Goal: Task Accomplishment & Management: Complete application form

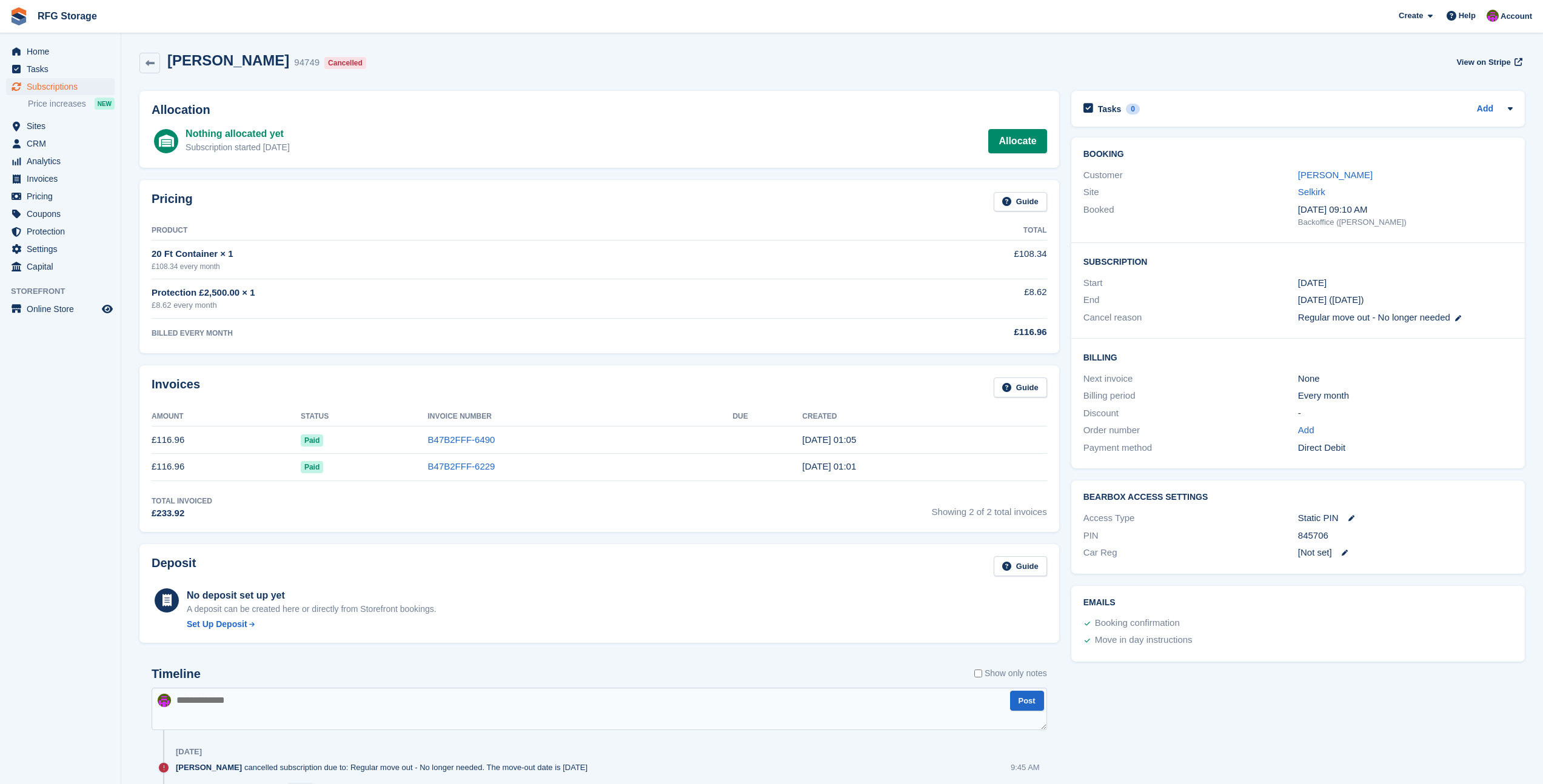
click at [20, 19] on img at bounding box center [19, 16] width 18 height 18
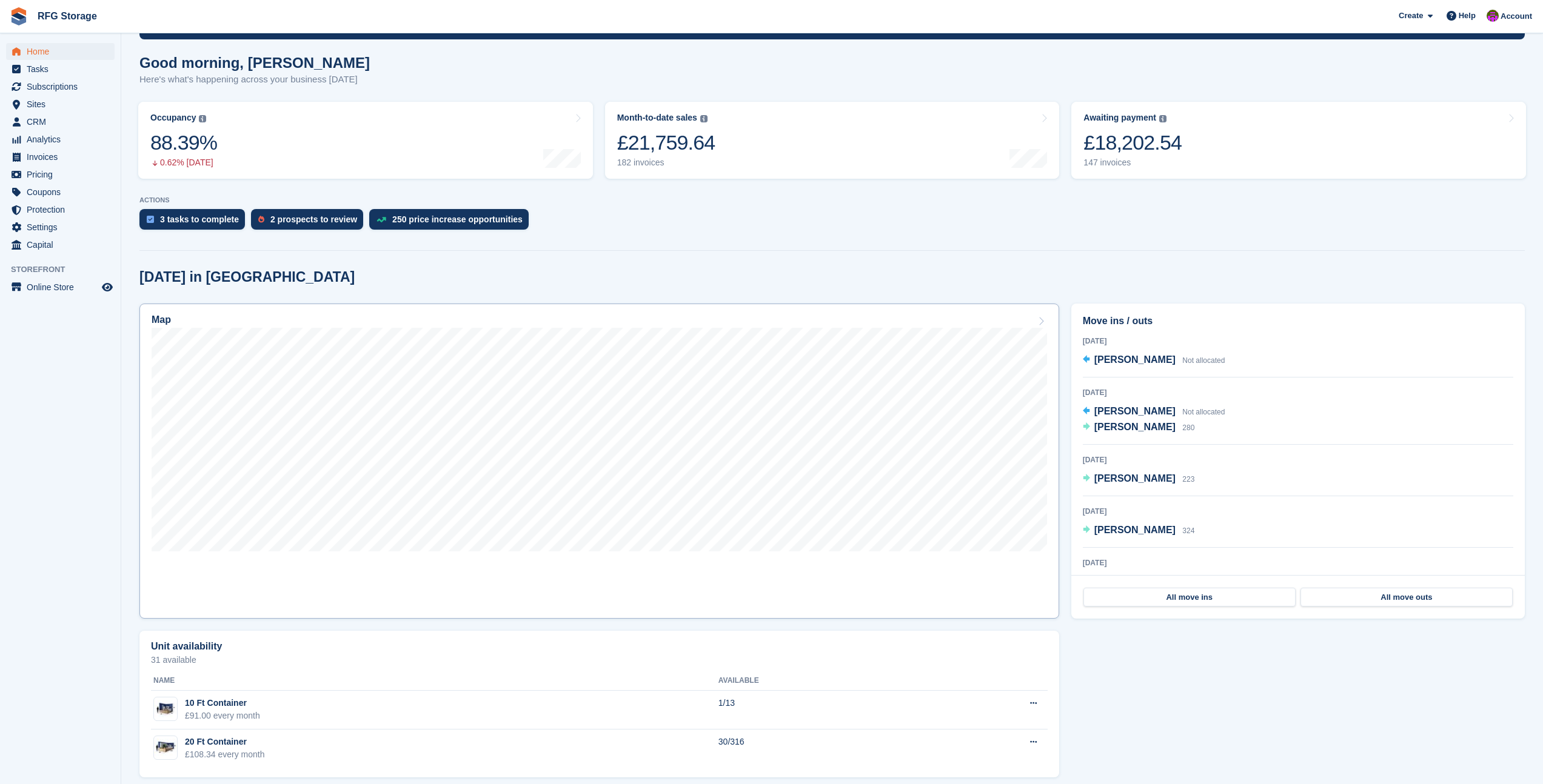
scroll to position [102, 0]
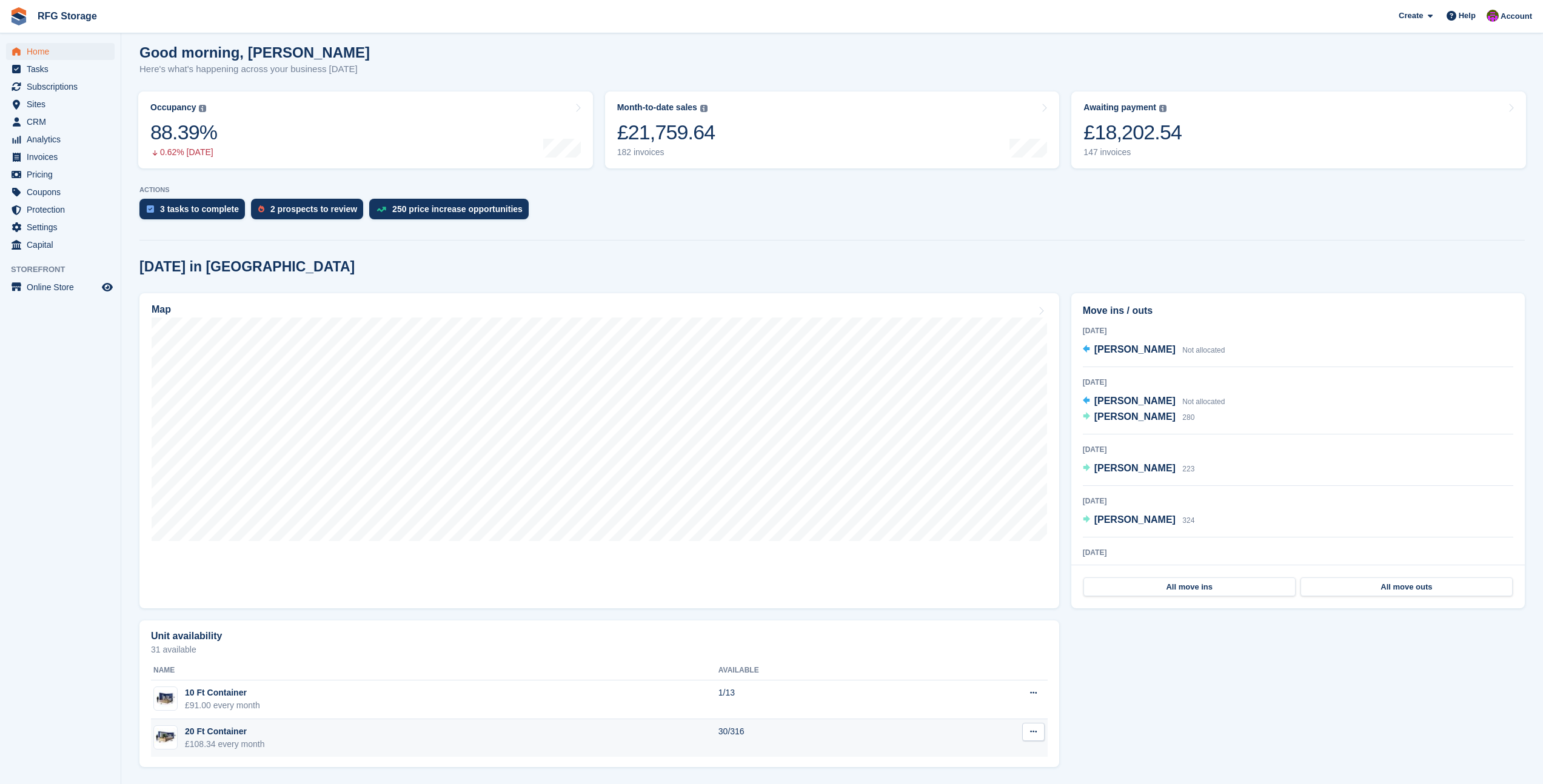
click at [229, 745] on div "£108.34 every month" at bounding box center [225, 744] width 80 height 13
click at [168, 737] on img at bounding box center [165, 737] width 23 height 18
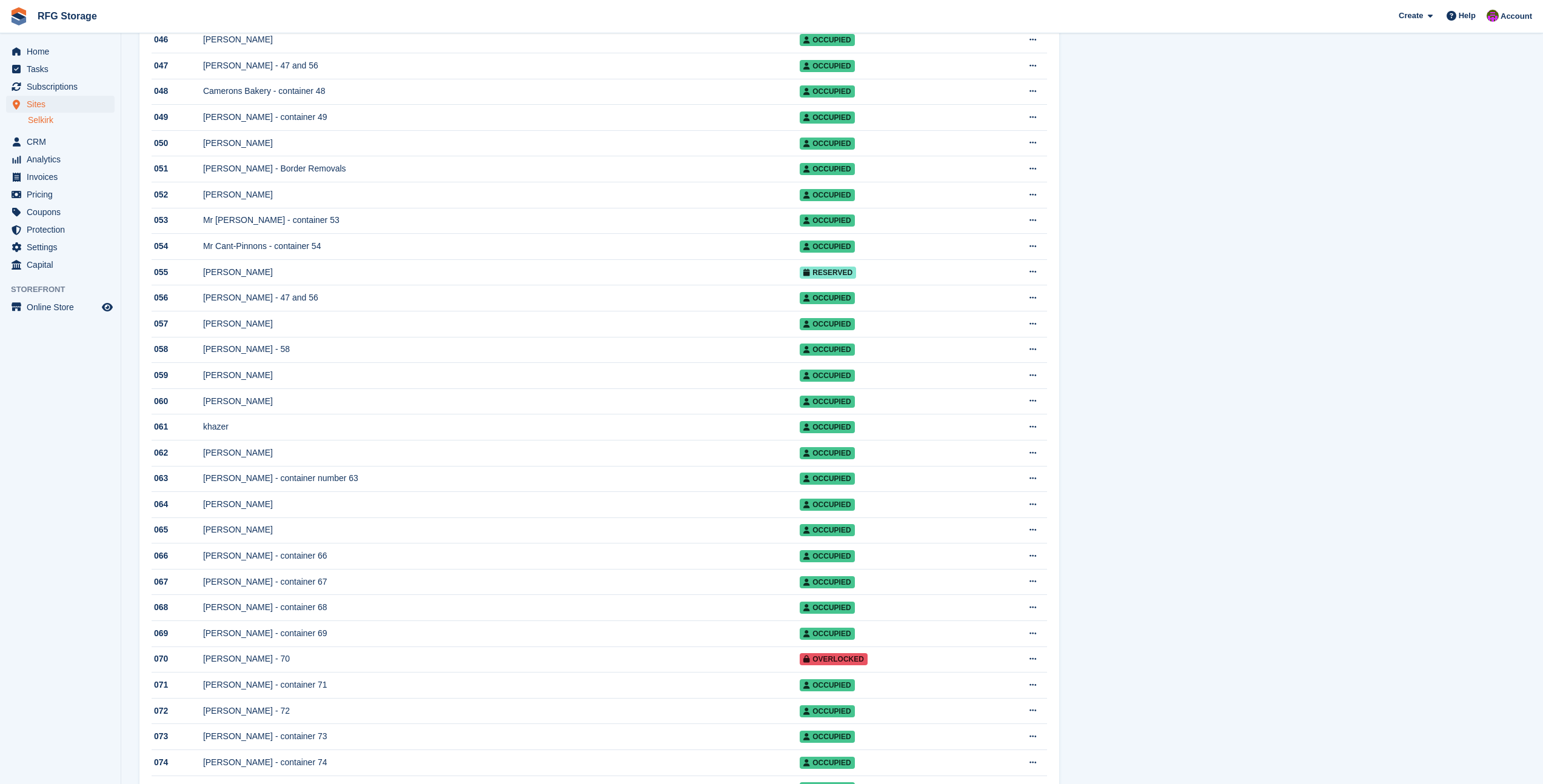
scroll to position [1407, 0]
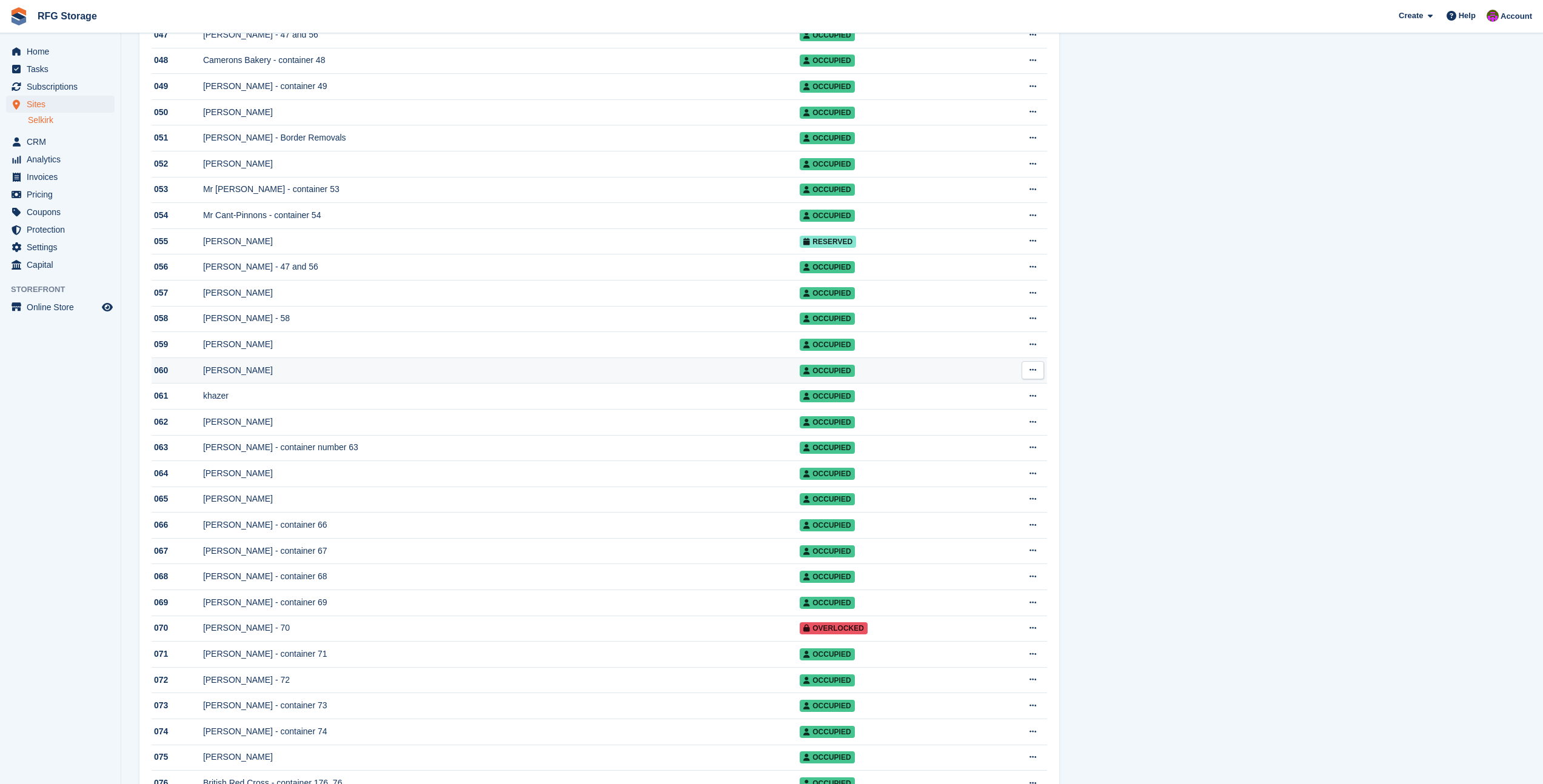
click at [239, 377] on div "[PERSON_NAME]" at bounding box center [501, 371] width 597 height 13
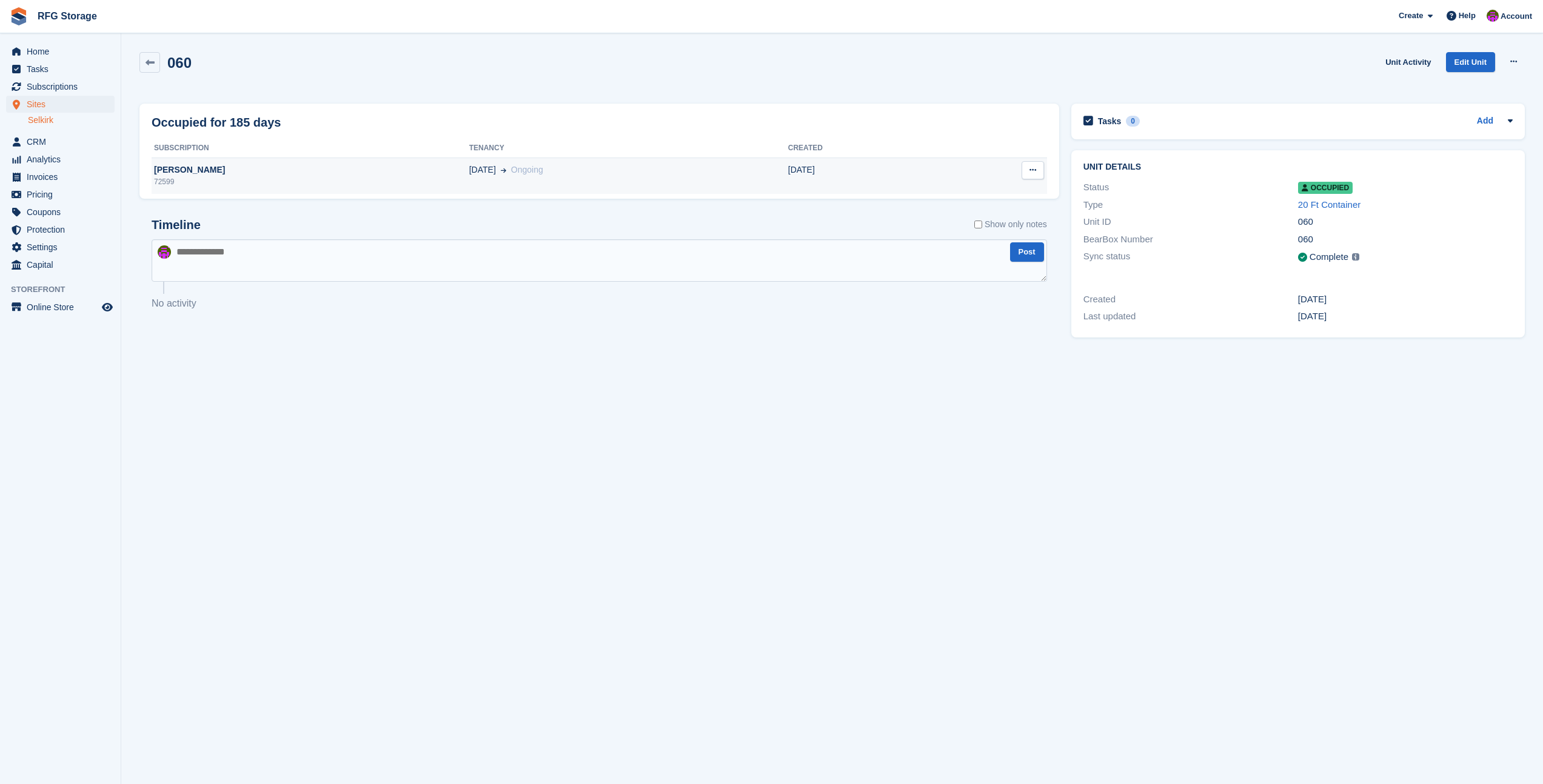
click at [466, 174] on div "Caroline Martinez" at bounding box center [310, 170] width 318 height 13
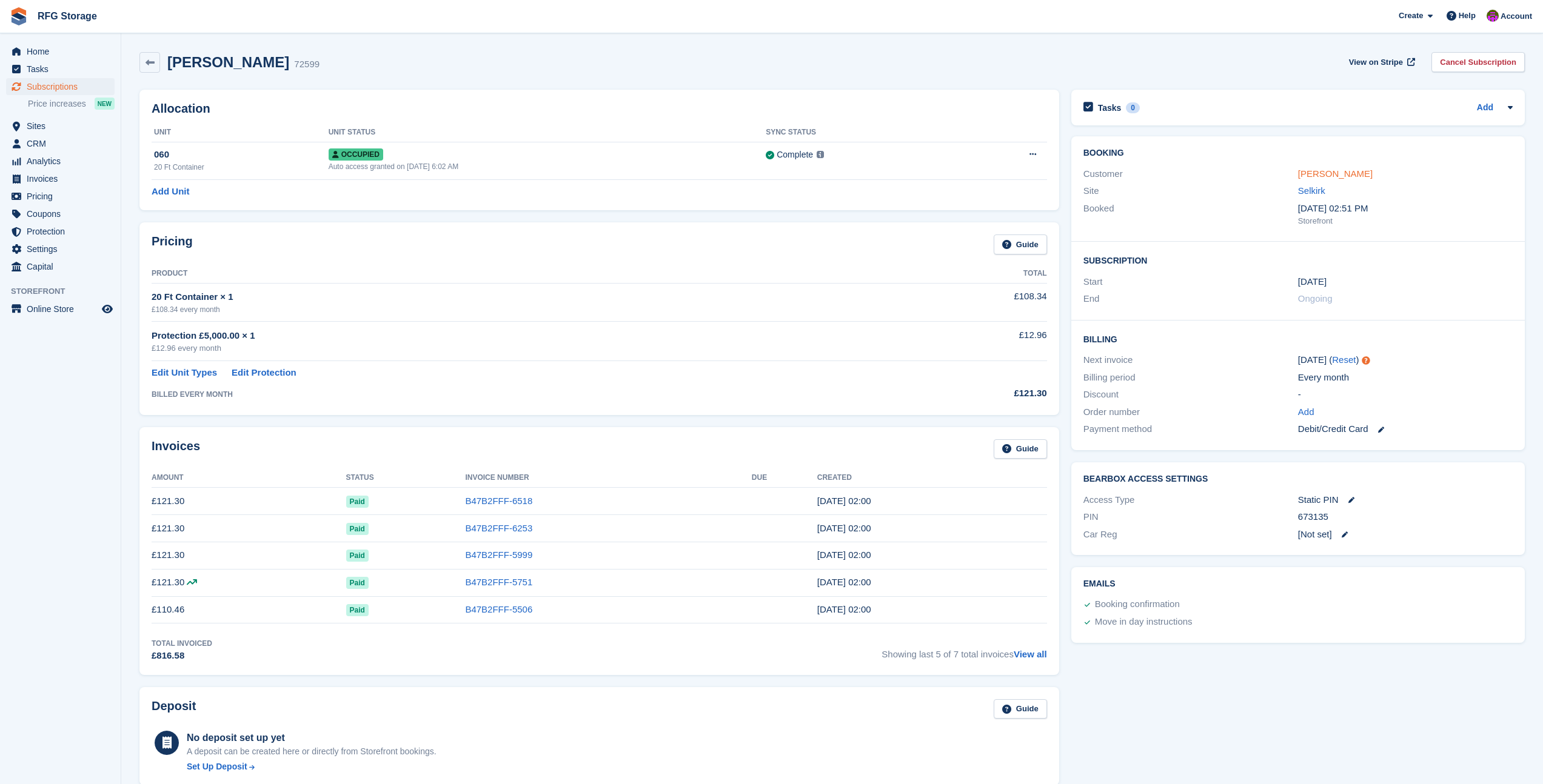
click at [1355, 175] on link "[PERSON_NAME]" at bounding box center [1336, 173] width 74 height 11
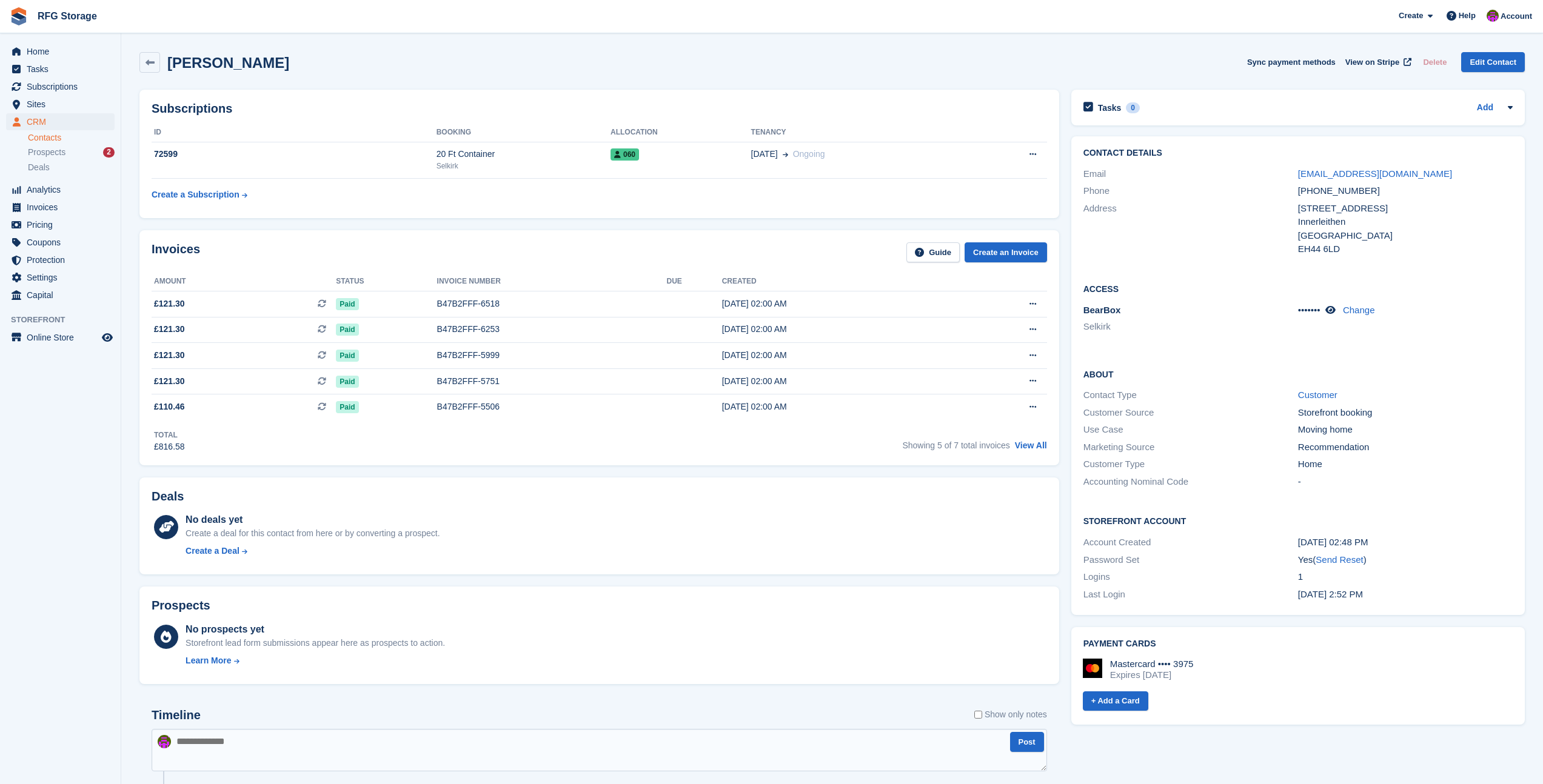
click at [552, 474] on div "Deals No deals yet Create a deal for this contact from here or by converting a …" at bounding box center [599, 526] width 932 height 110
click at [30, 206] on span "Invoices" at bounding box center [63, 207] width 73 height 17
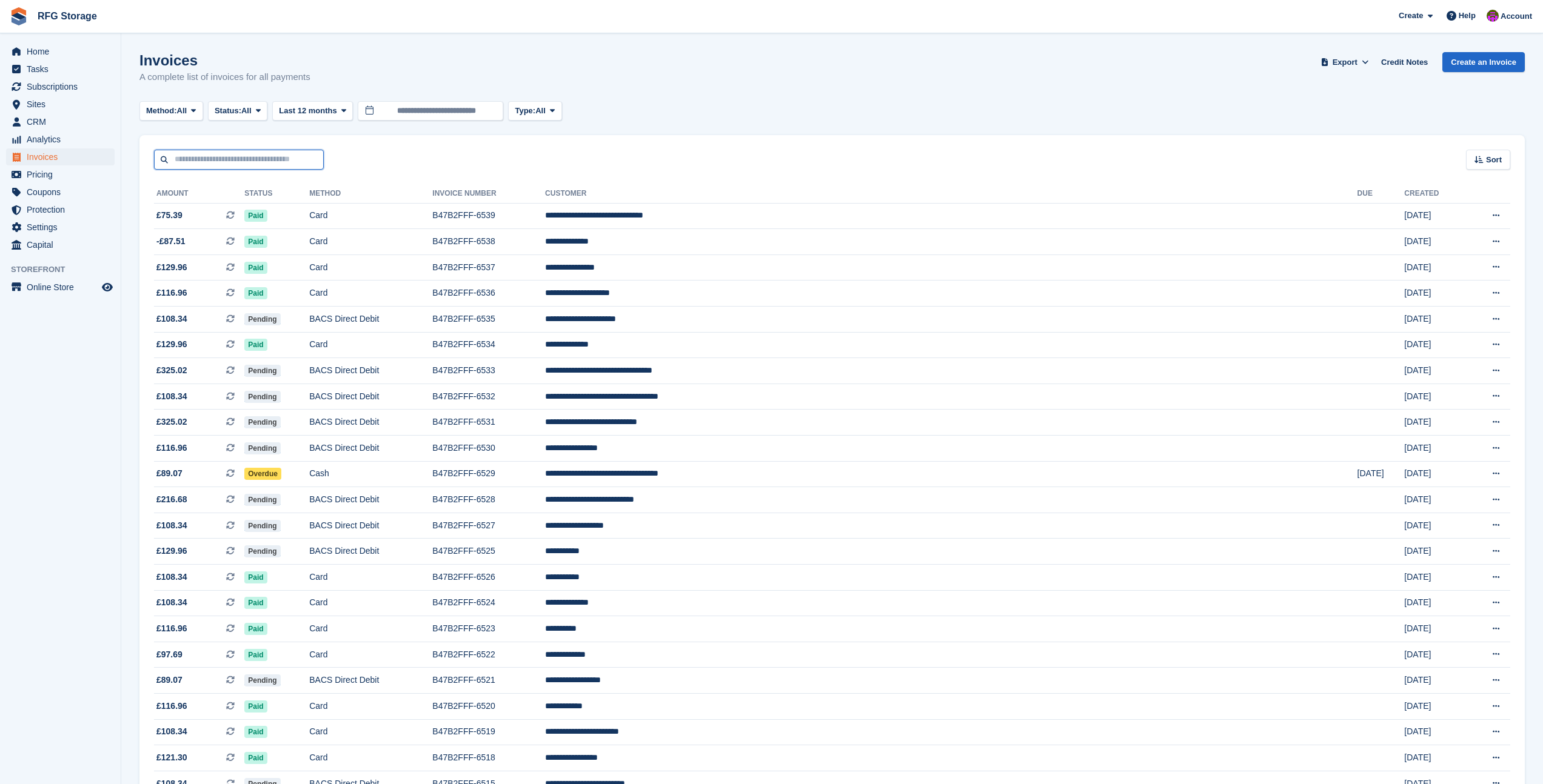
click at [268, 159] on input "text" at bounding box center [239, 159] width 170 height 20
type input "********"
click at [1478, 59] on link "Create an Invoice" at bounding box center [1484, 61] width 82 height 20
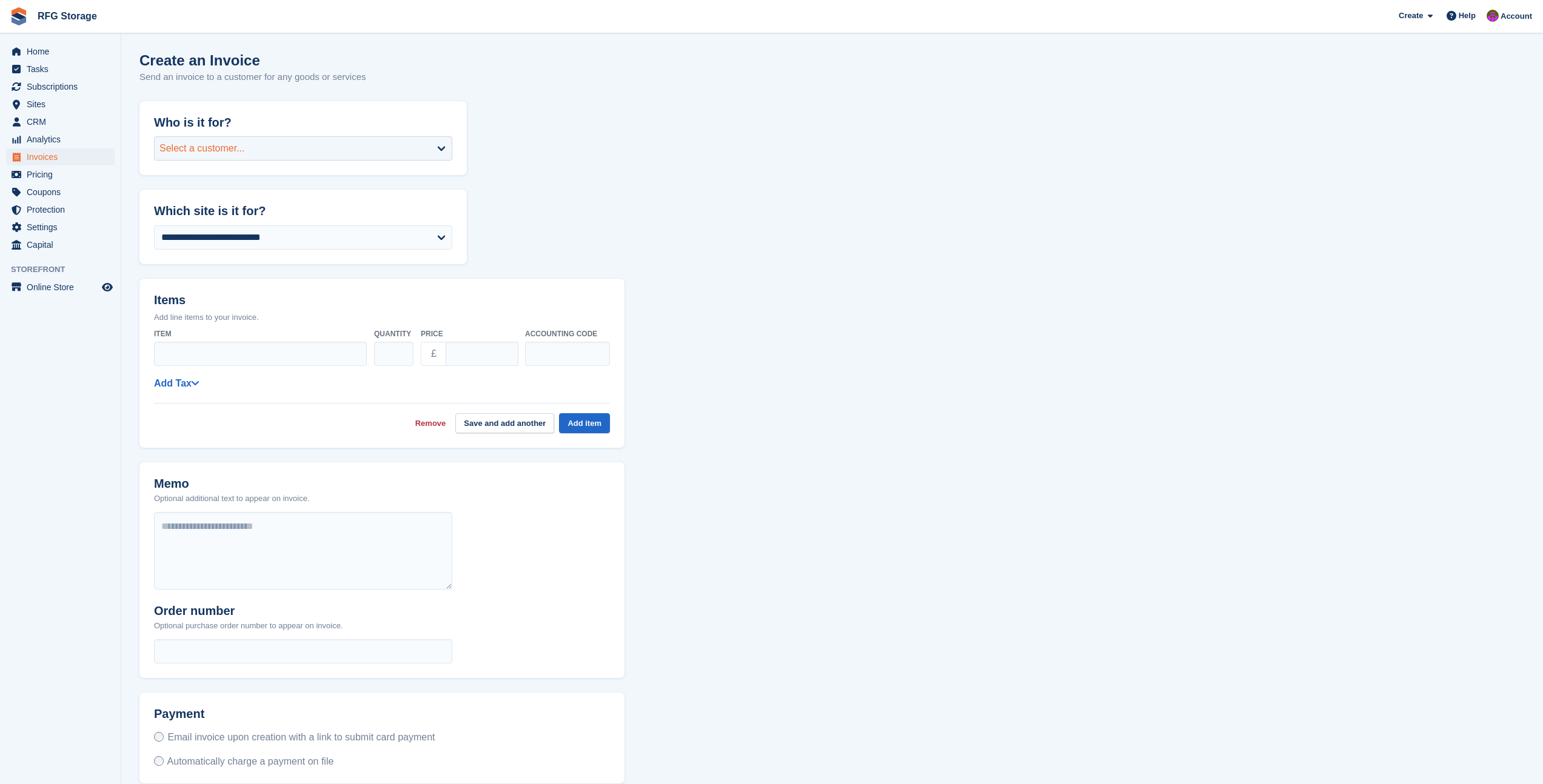
click at [415, 141] on div "Select a customer..." at bounding box center [302, 149] width 298 height 24
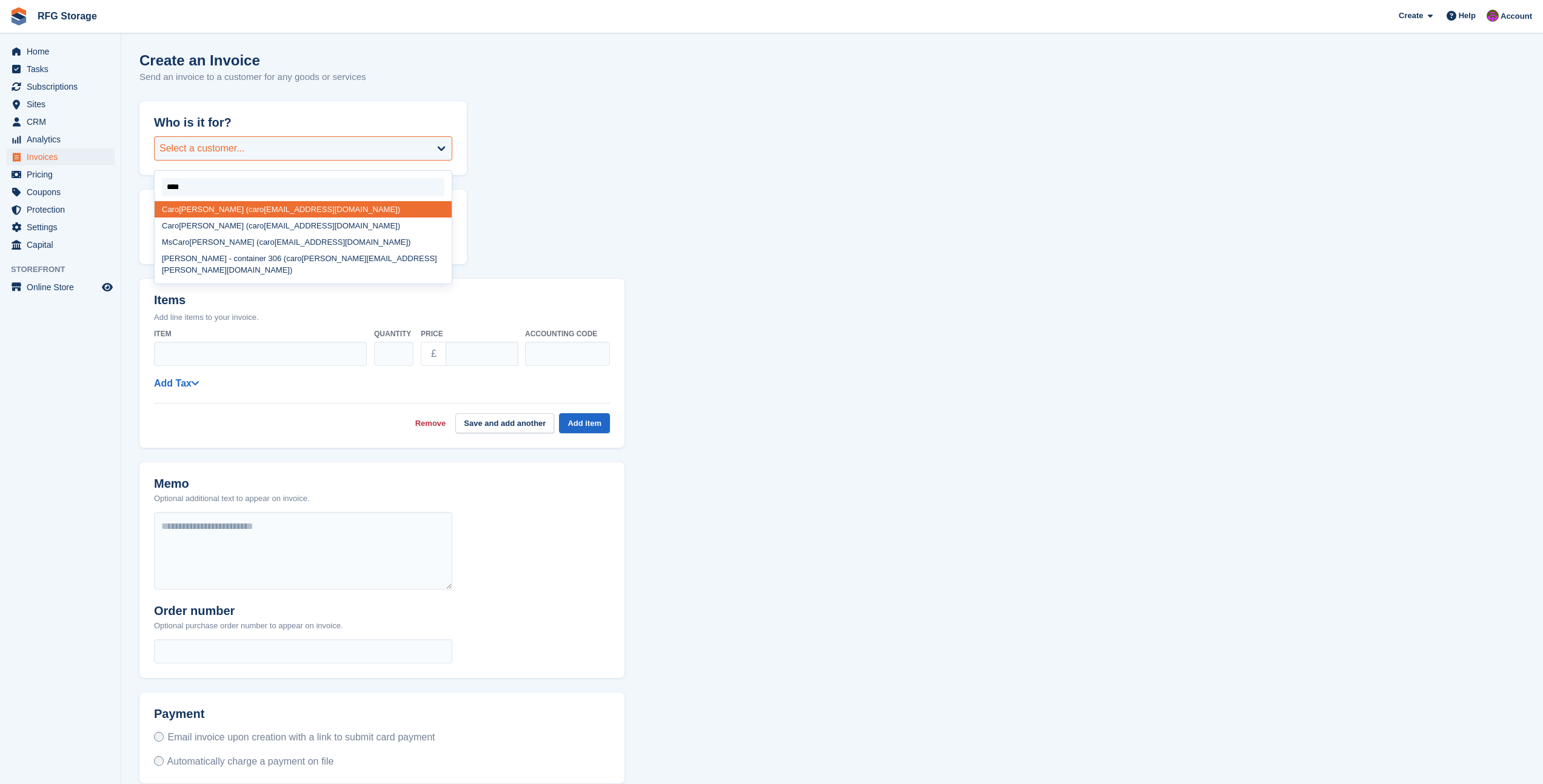
type input "*****"
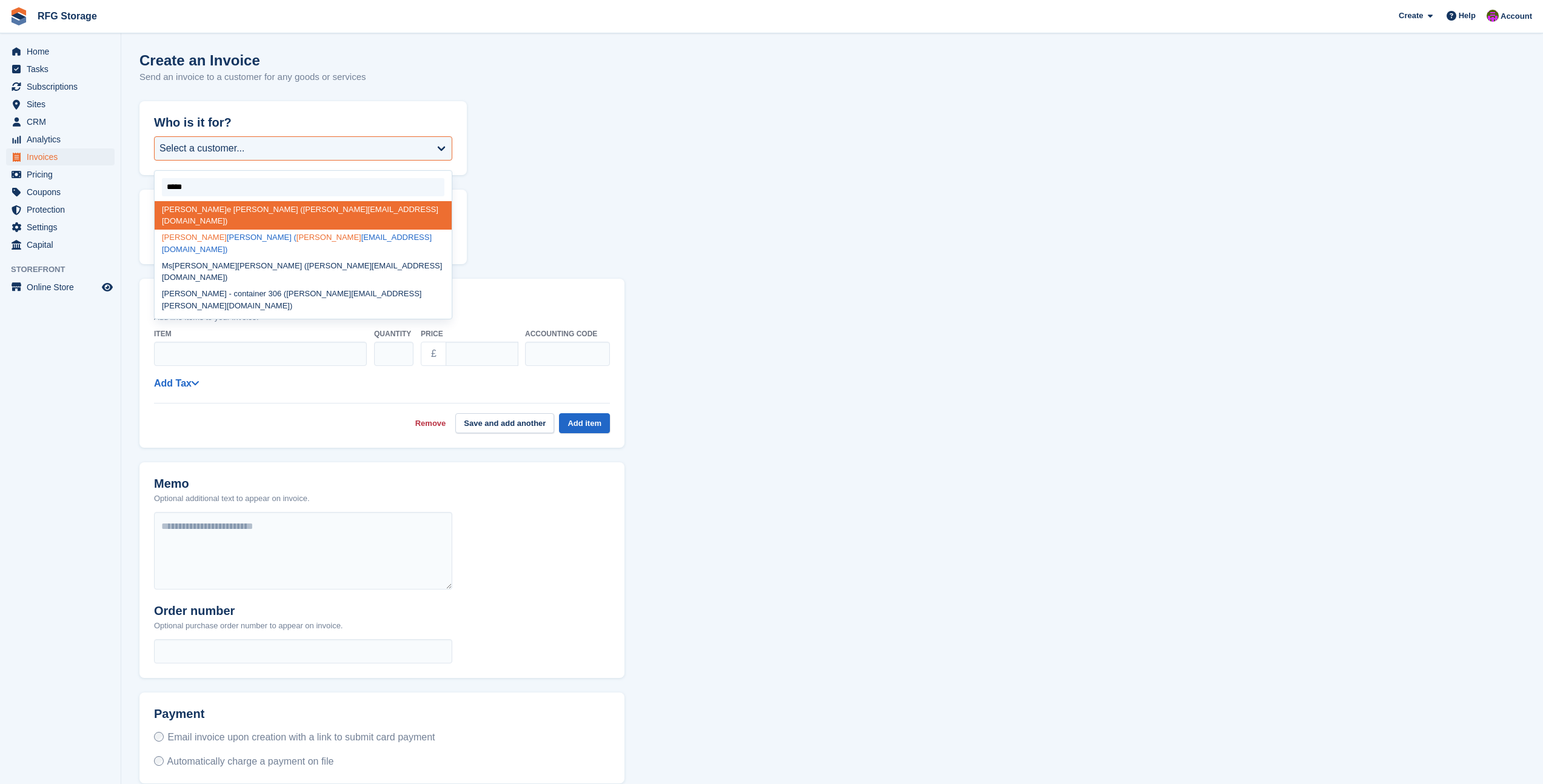
click at [314, 230] on div "[PERSON_NAME] ine [PERSON_NAME] ( [PERSON_NAME] [PERSON_NAME][EMAIL_ADDRESS][DO…" at bounding box center [302, 243] width 297 height 28
select select "******"
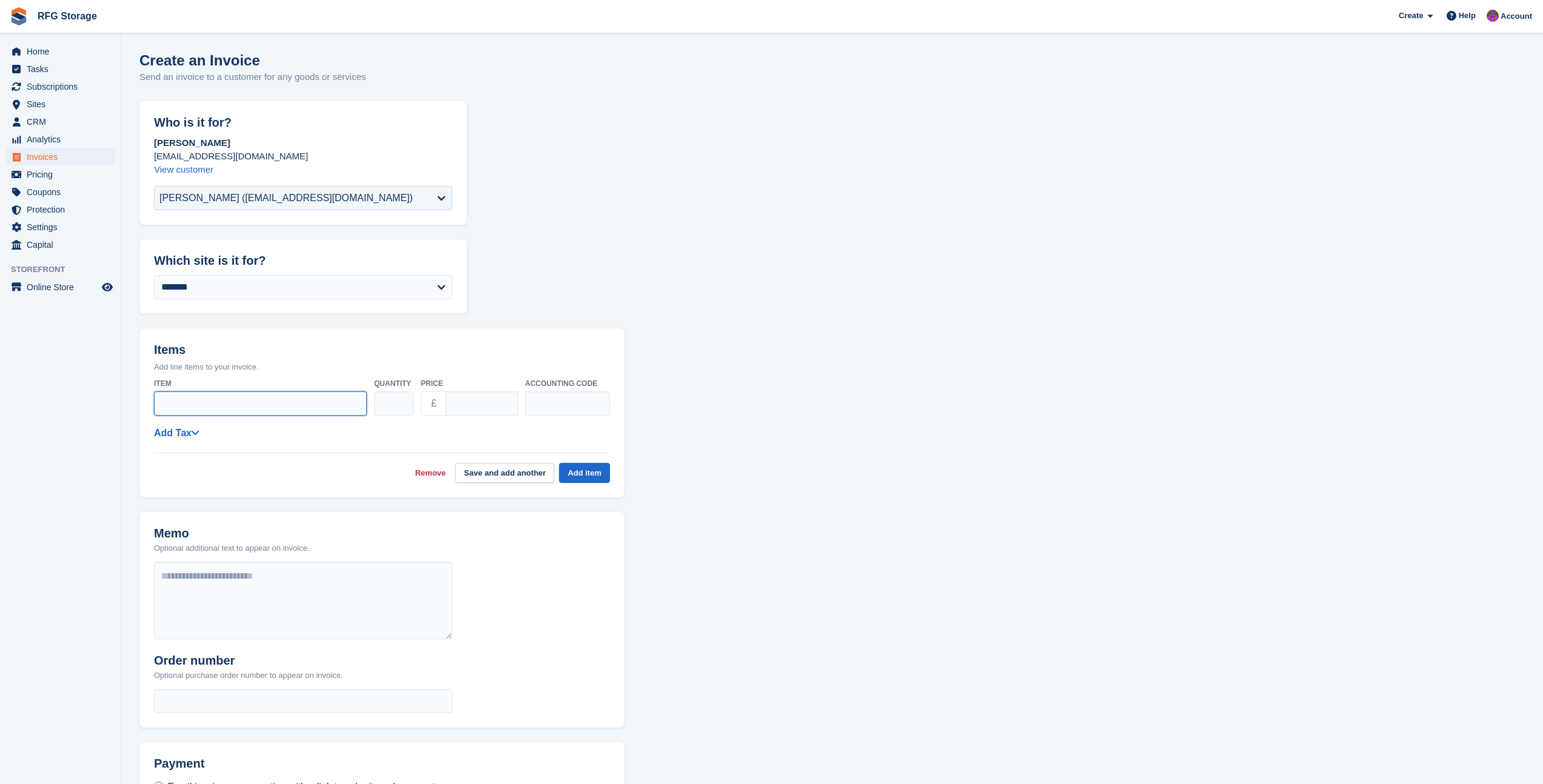
click at [216, 402] on input "Item" at bounding box center [260, 403] width 213 height 24
type input "**********"
type input "******"
type input "***"
click at [589, 474] on button "Add item" at bounding box center [584, 473] width 51 height 20
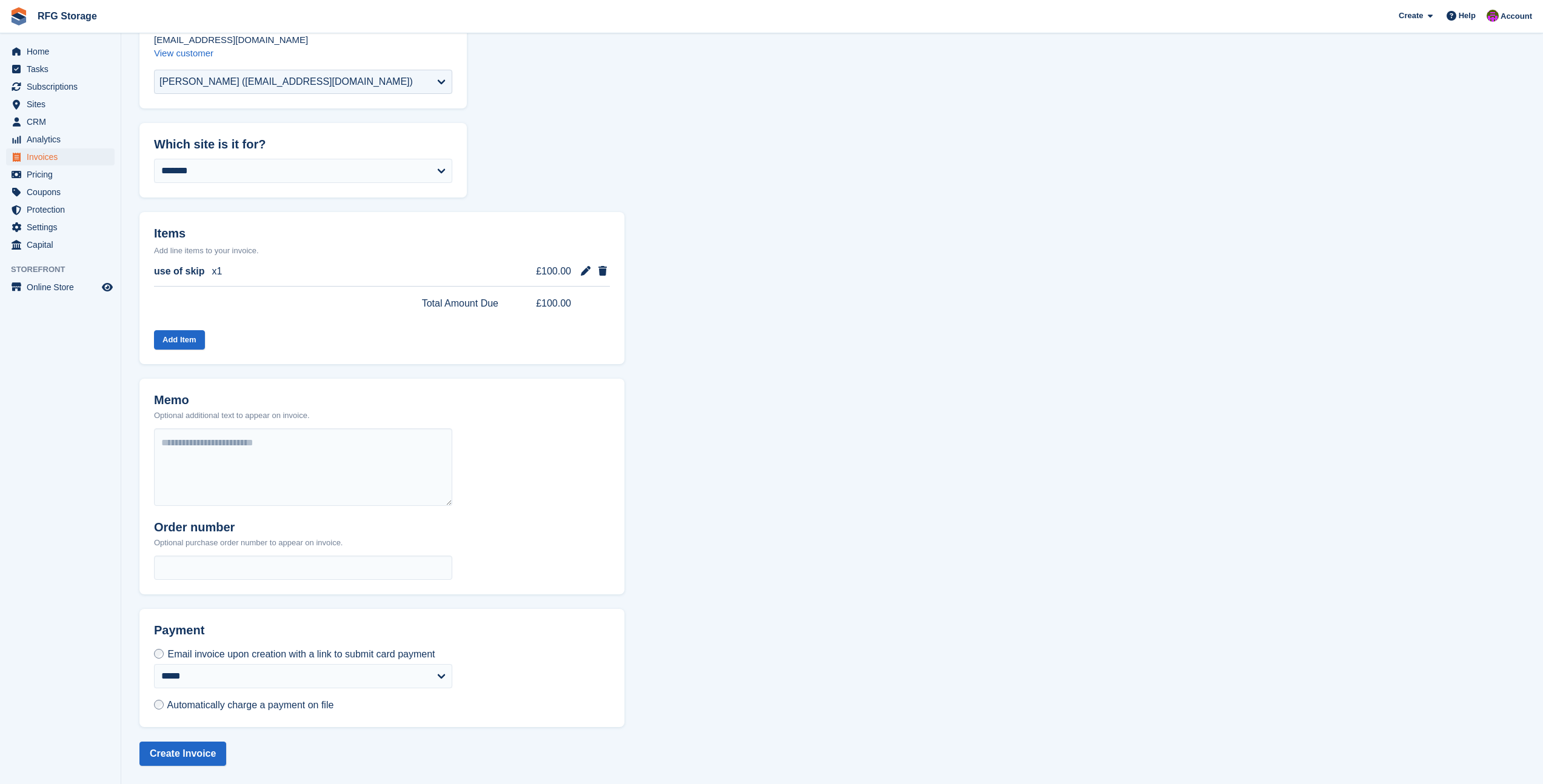
scroll to position [127, 0]
click at [188, 752] on button "Create Invoice" at bounding box center [182, 754] width 87 height 24
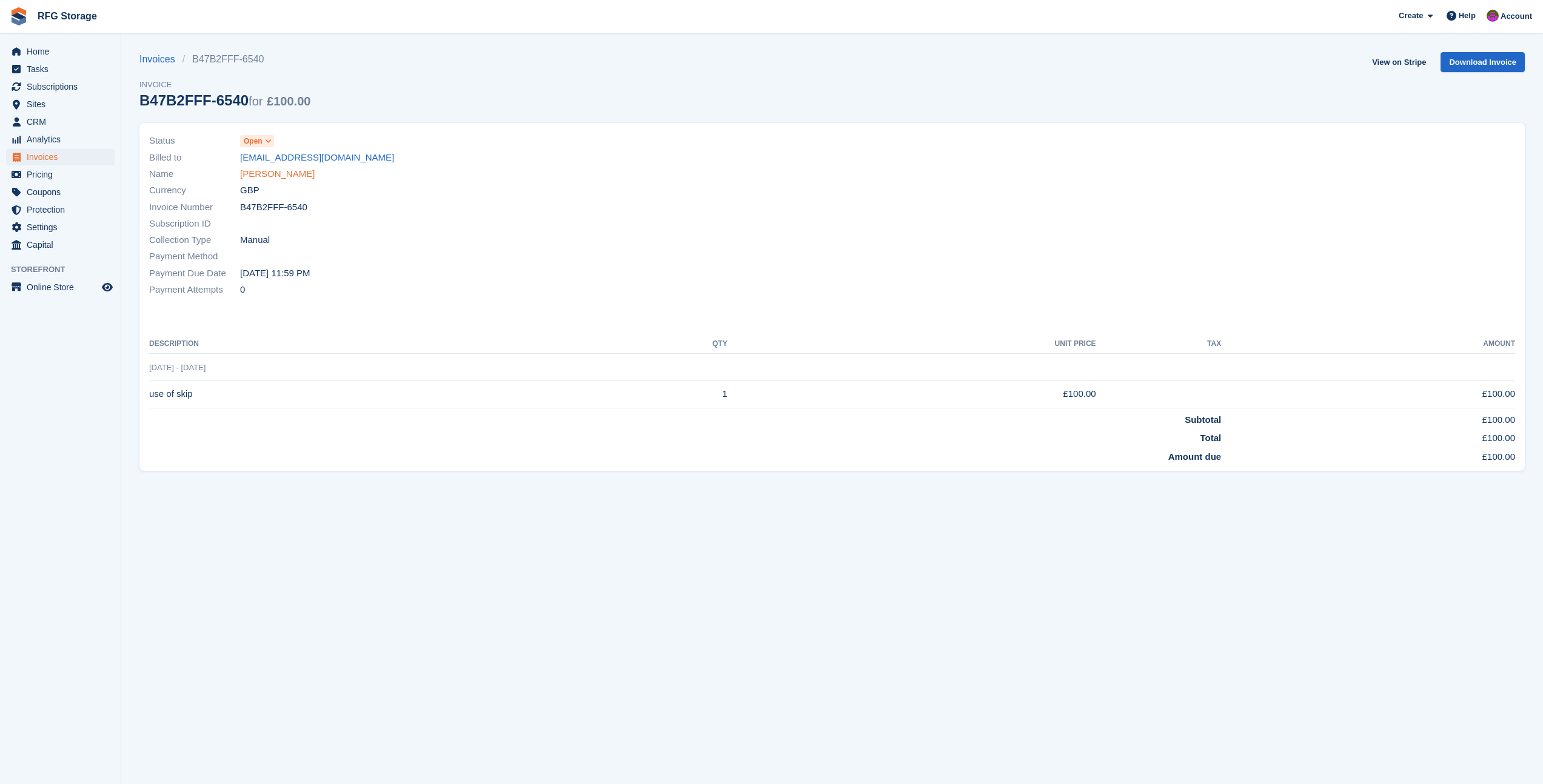
click at [274, 177] on link "[PERSON_NAME]" at bounding box center [277, 174] width 74 height 14
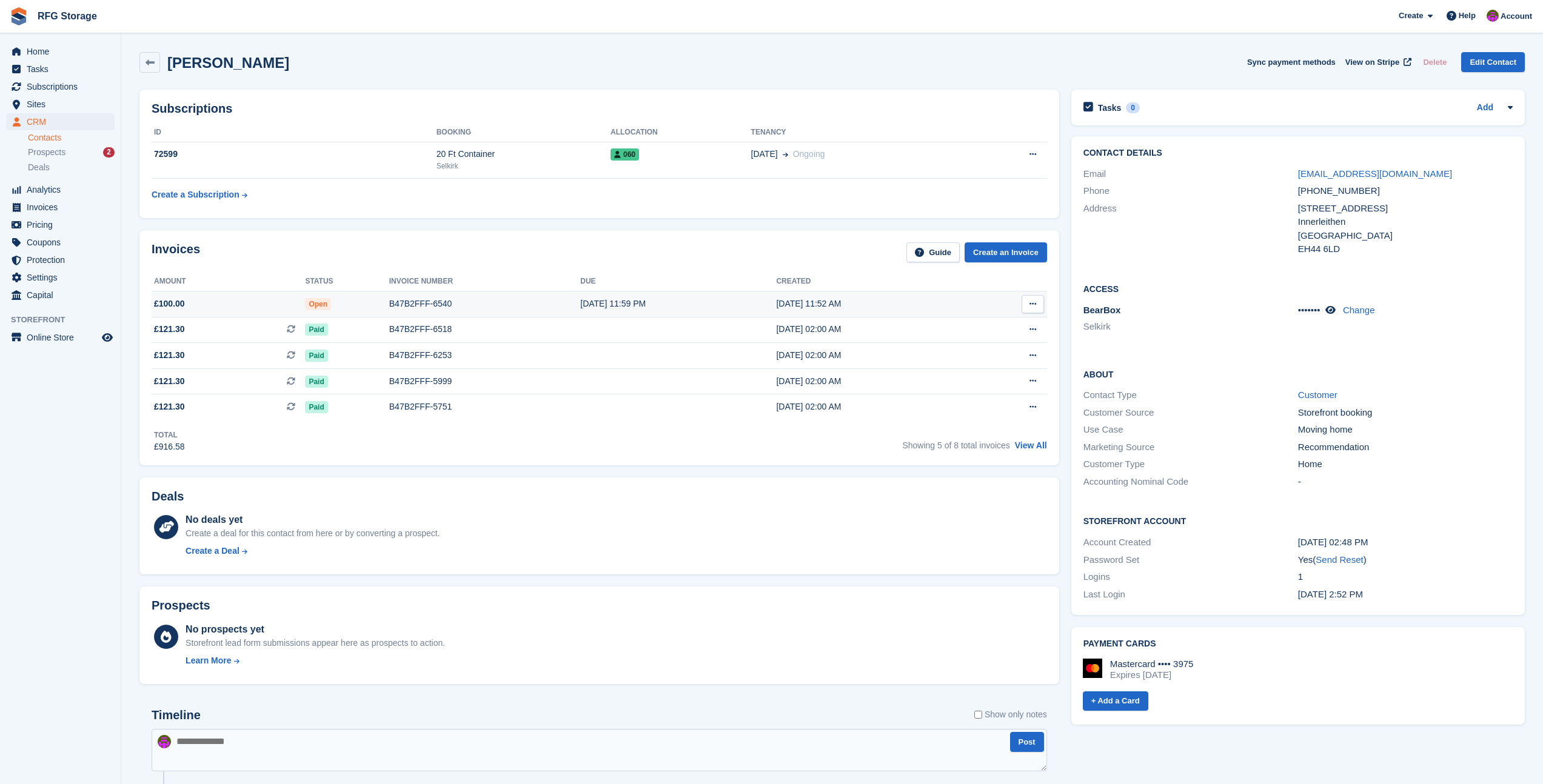
click at [419, 308] on div "B47B2FFF-6540" at bounding box center [484, 304] width 191 height 13
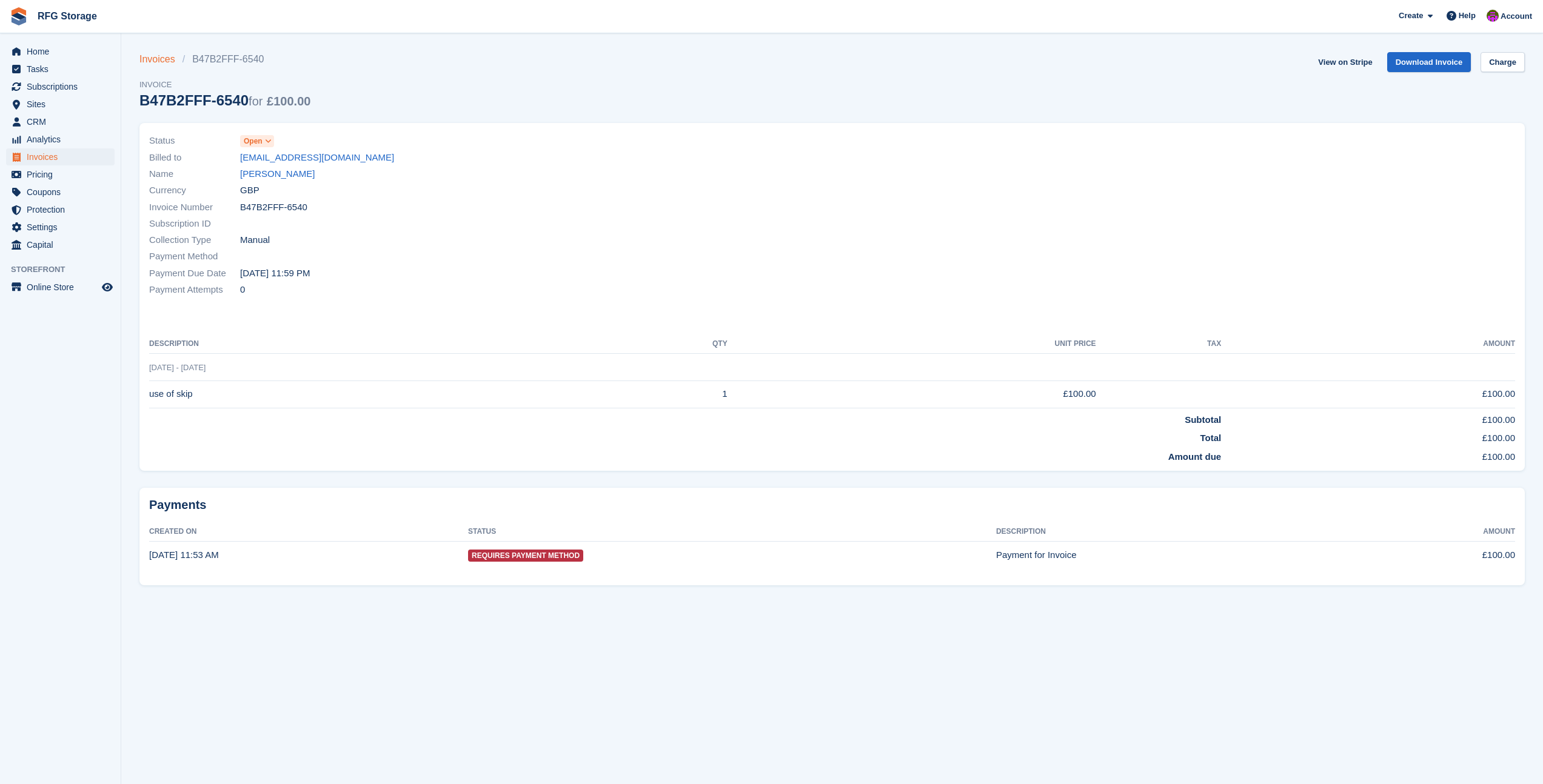
click at [151, 57] on link "Invoices" at bounding box center [160, 59] width 43 height 15
click at [270, 173] on link "[PERSON_NAME]" at bounding box center [277, 174] width 74 height 14
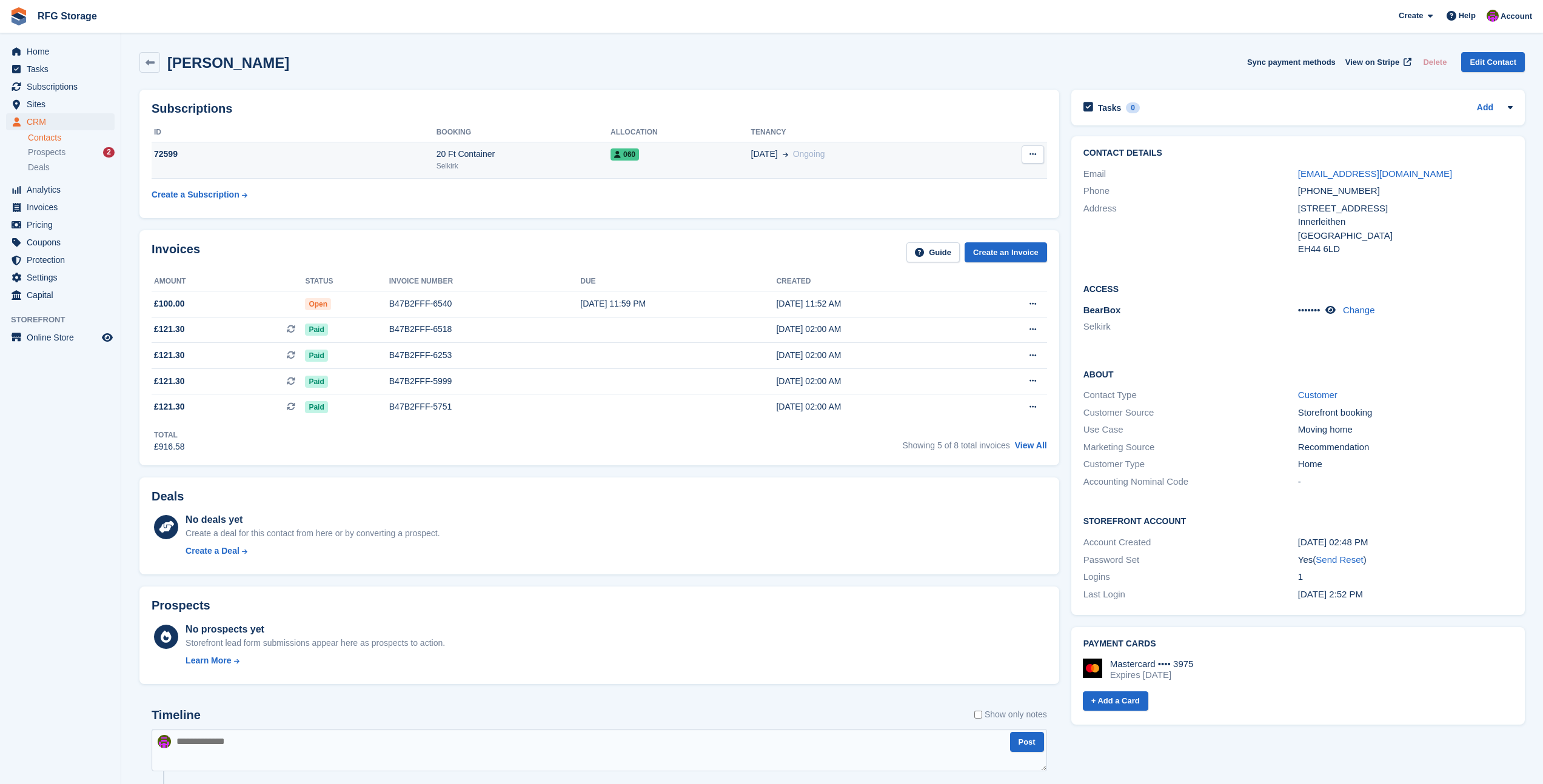
click at [1027, 154] on button at bounding box center [1034, 154] width 23 height 18
click at [954, 136] on th "Tenancy" at bounding box center [861, 133] width 220 height 19
click at [683, 161] on div "060" at bounding box center [681, 154] width 141 height 13
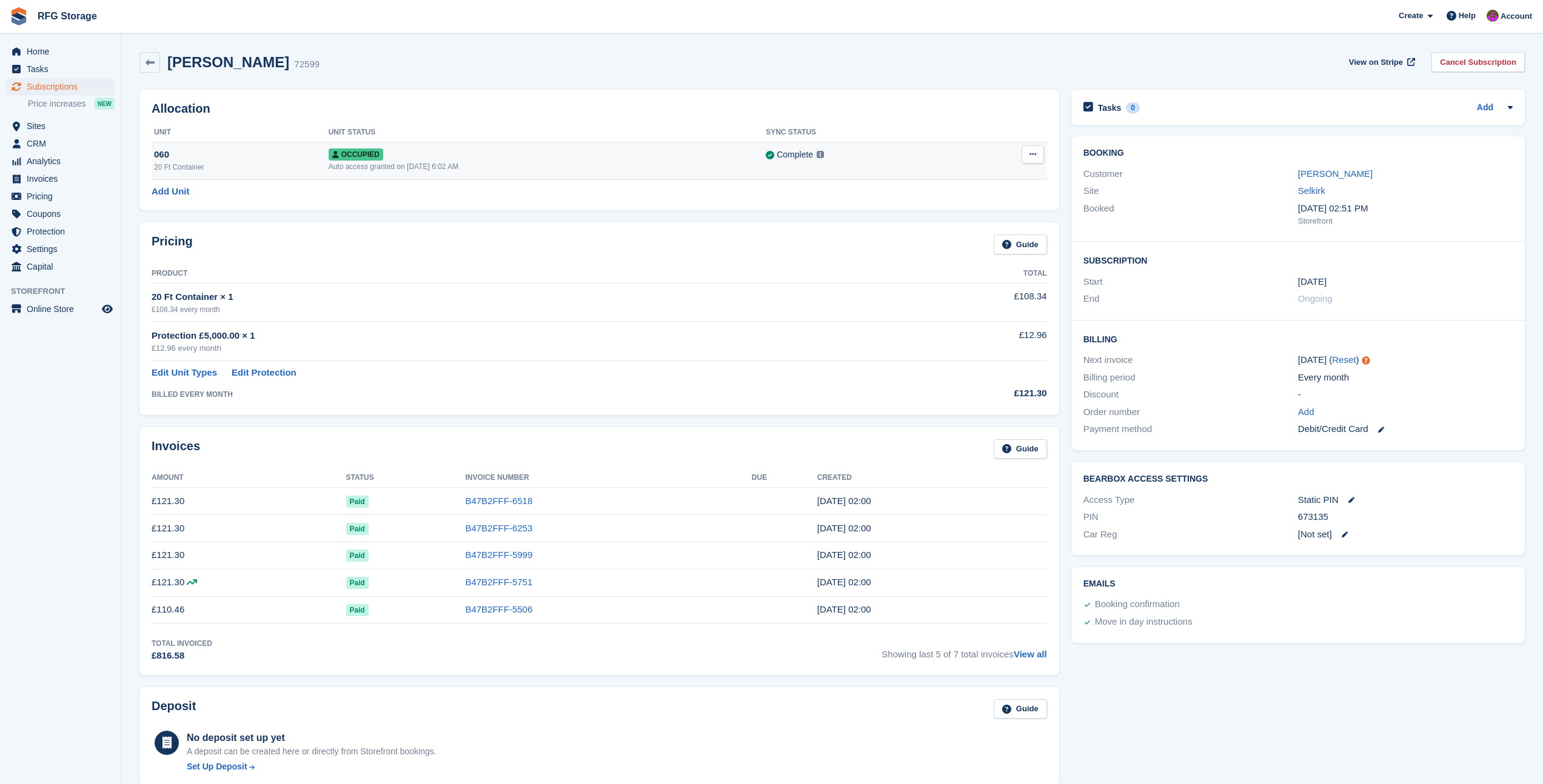
click at [1038, 159] on button at bounding box center [1034, 154] width 23 height 18
click at [964, 178] on p "Overlock" at bounding box center [986, 178] width 105 height 15
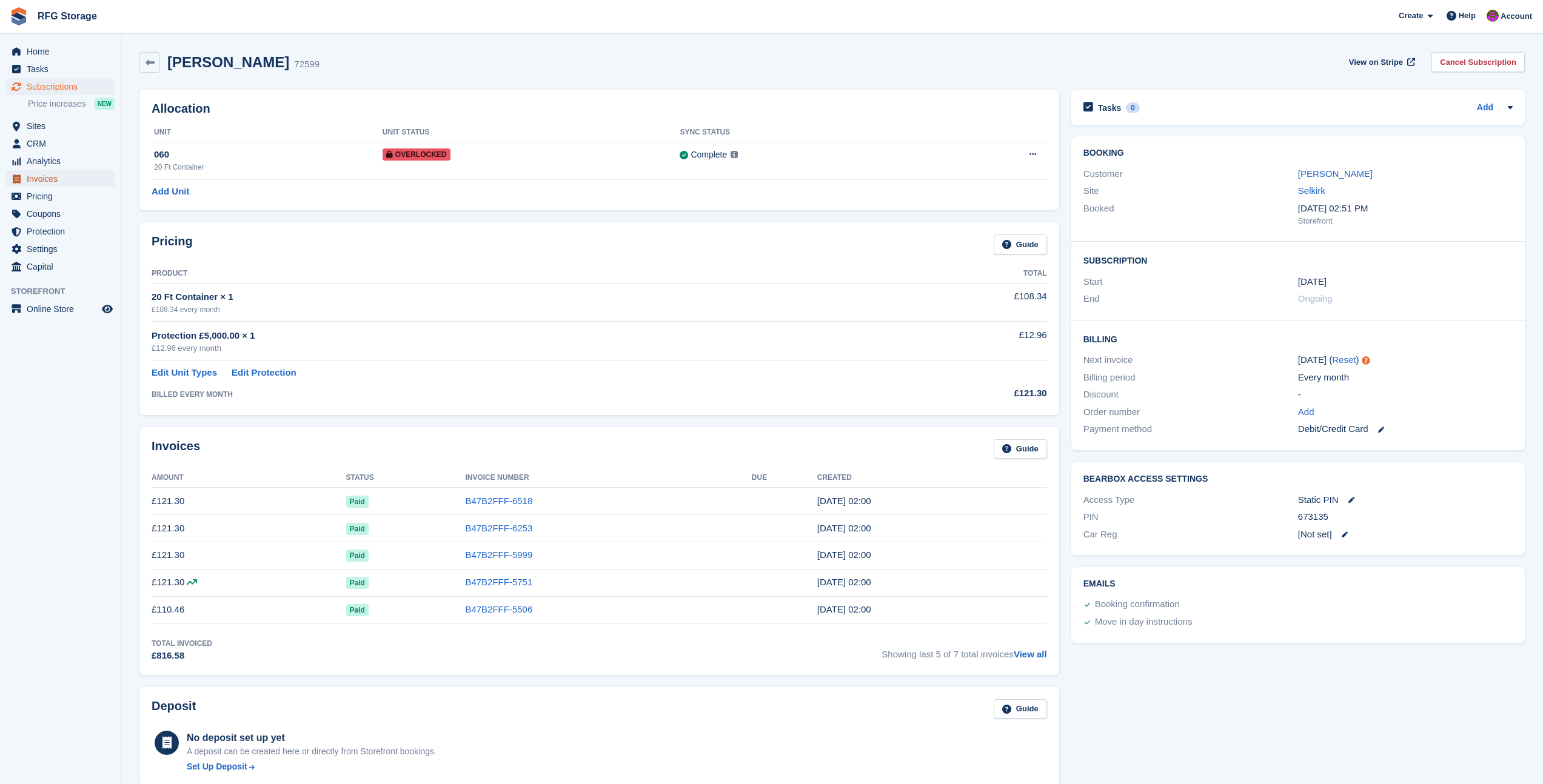
click at [58, 178] on span "Invoices" at bounding box center [63, 179] width 73 height 17
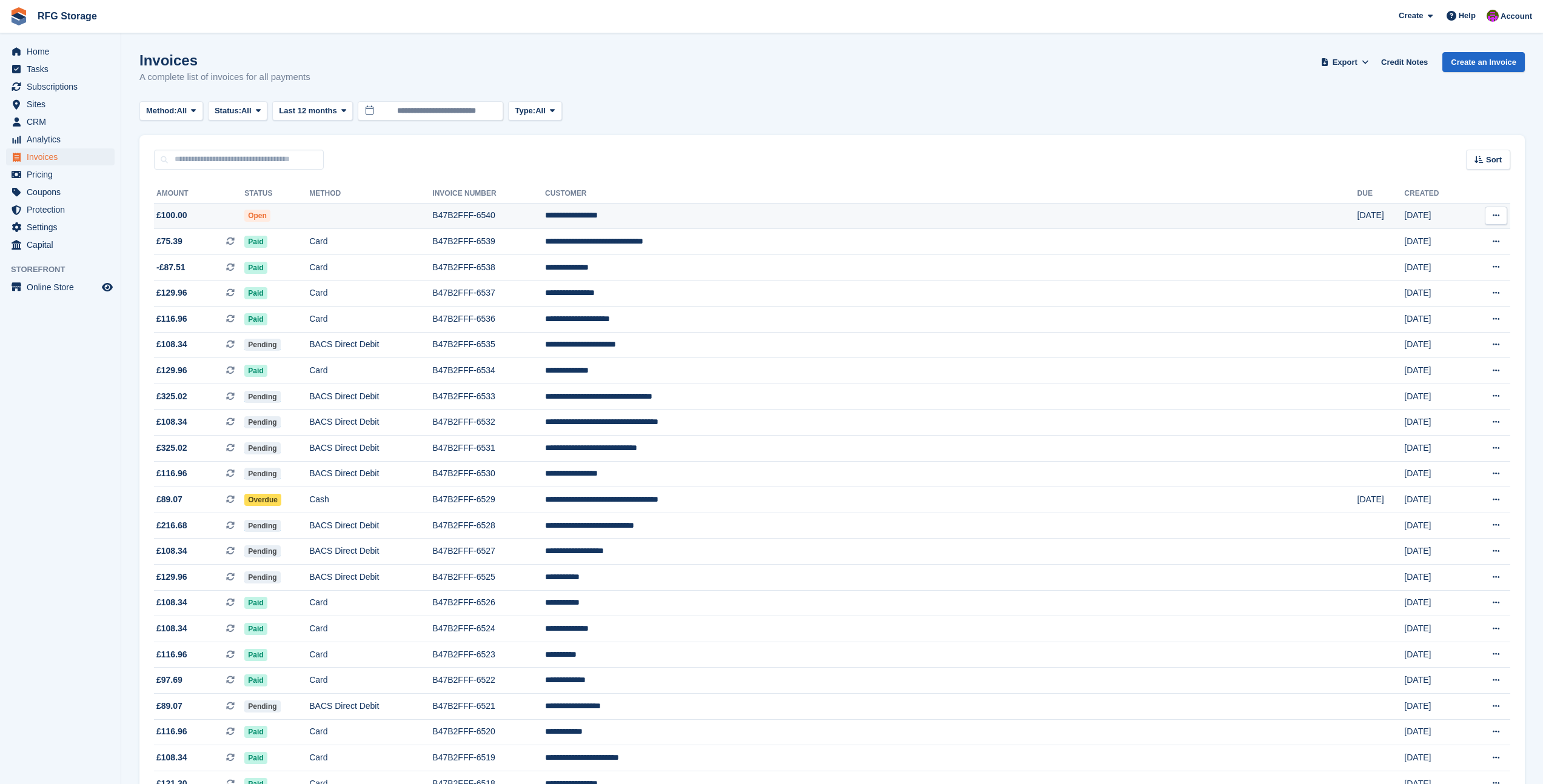
click at [545, 219] on td "B47B2FFF-6540" at bounding box center [488, 216] width 112 height 26
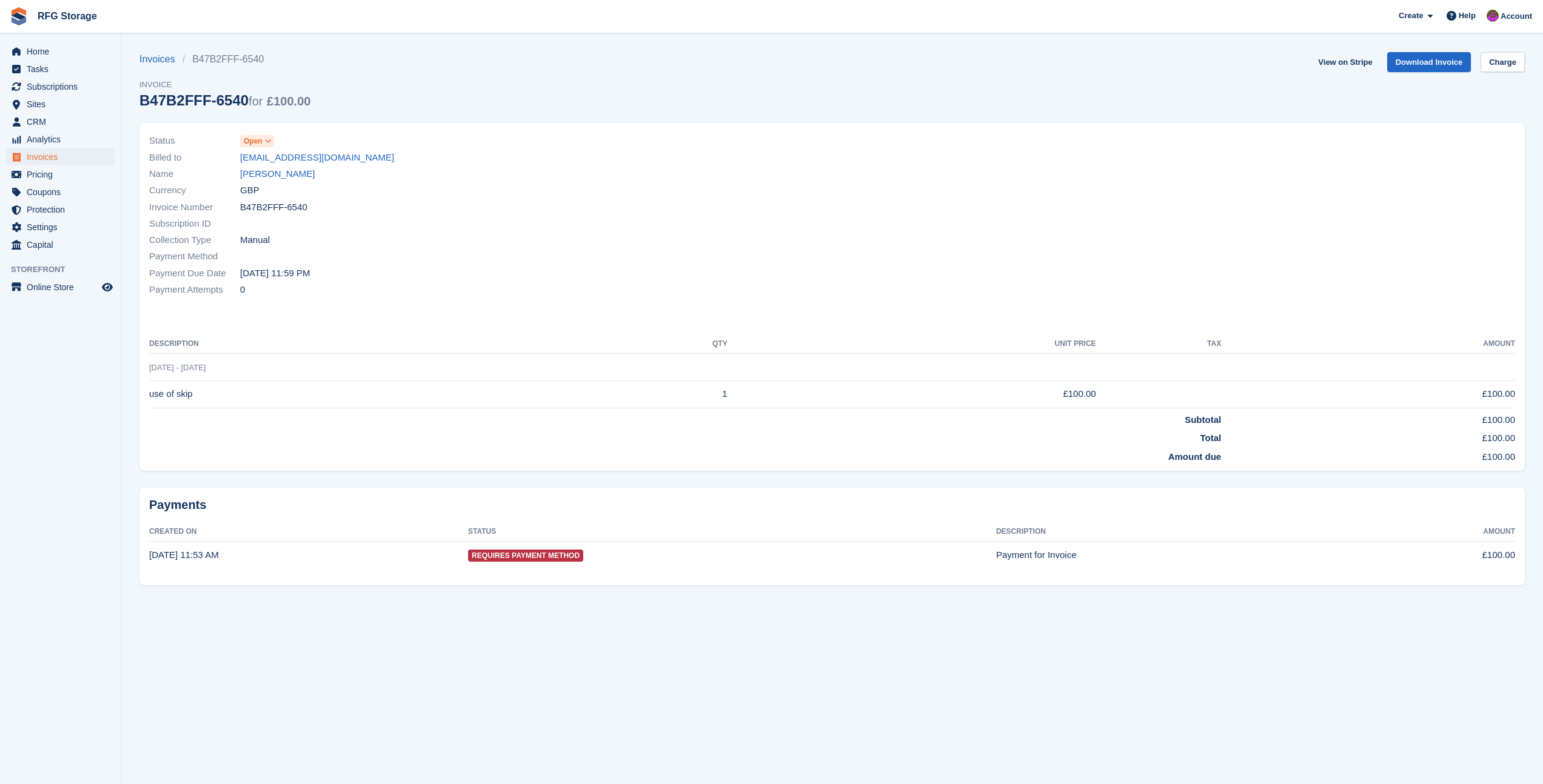
click at [539, 558] on span "Requires Payment Method" at bounding box center [526, 555] width 115 height 12
click at [283, 158] on link "[EMAIL_ADDRESS][DOMAIN_NAME]" at bounding box center [317, 158] width 154 height 14
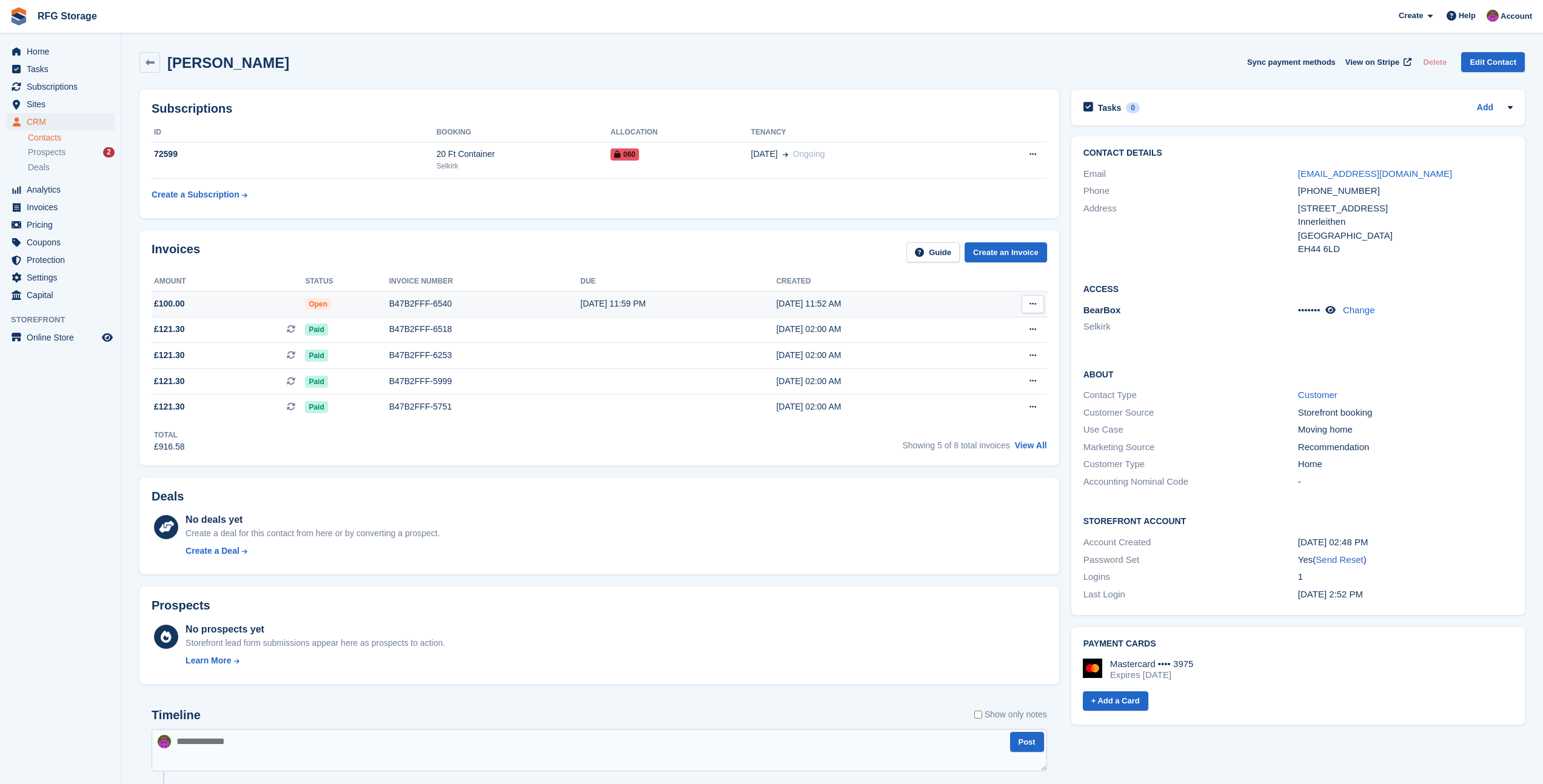
click at [421, 304] on div "B47B2FFF-6540" at bounding box center [484, 304] width 191 height 13
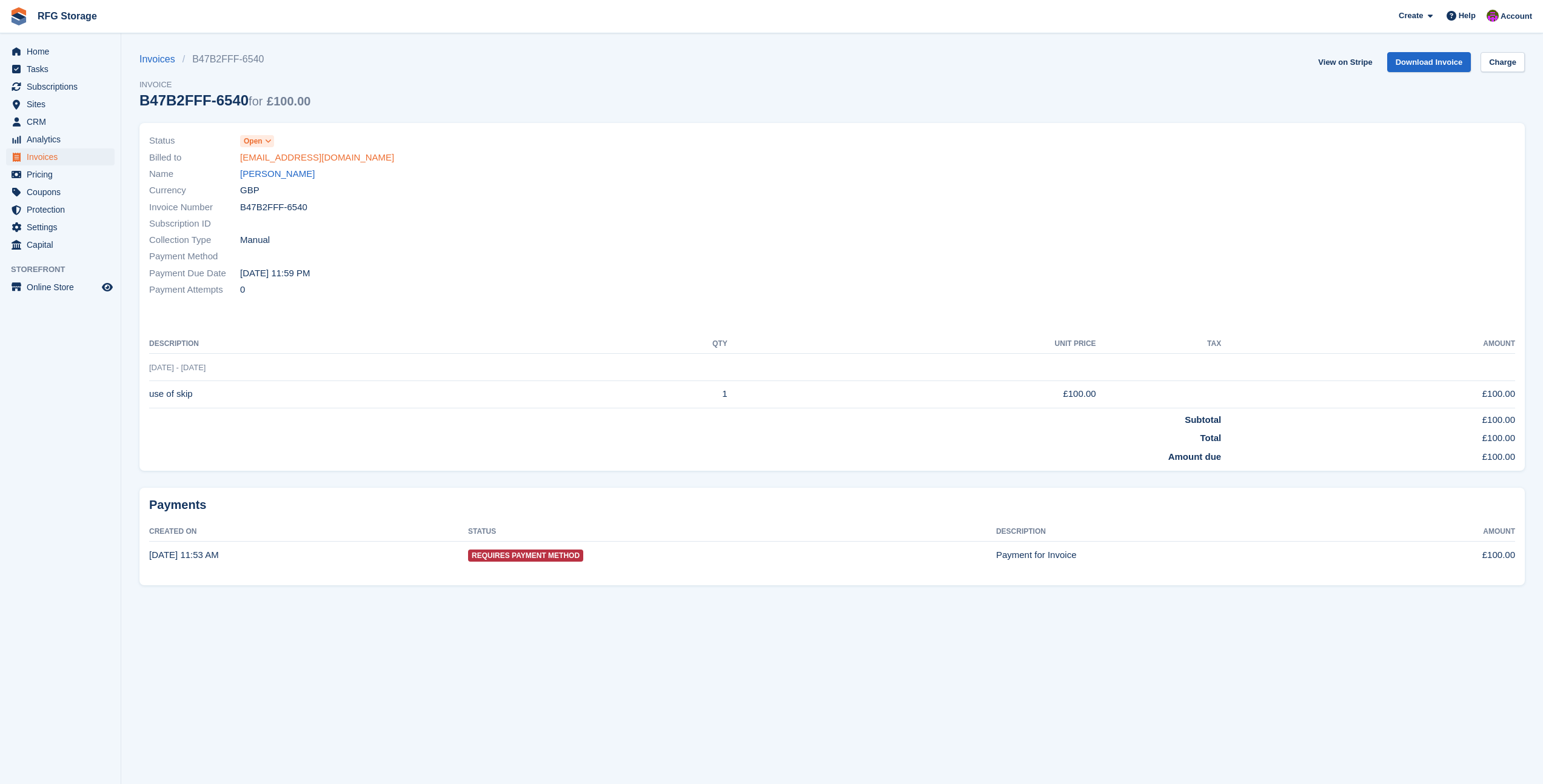
click at [285, 155] on link "[EMAIL_ADDRESS][DOMAIN_NAME]" at bounding box center [317, 158] width 154 height 14
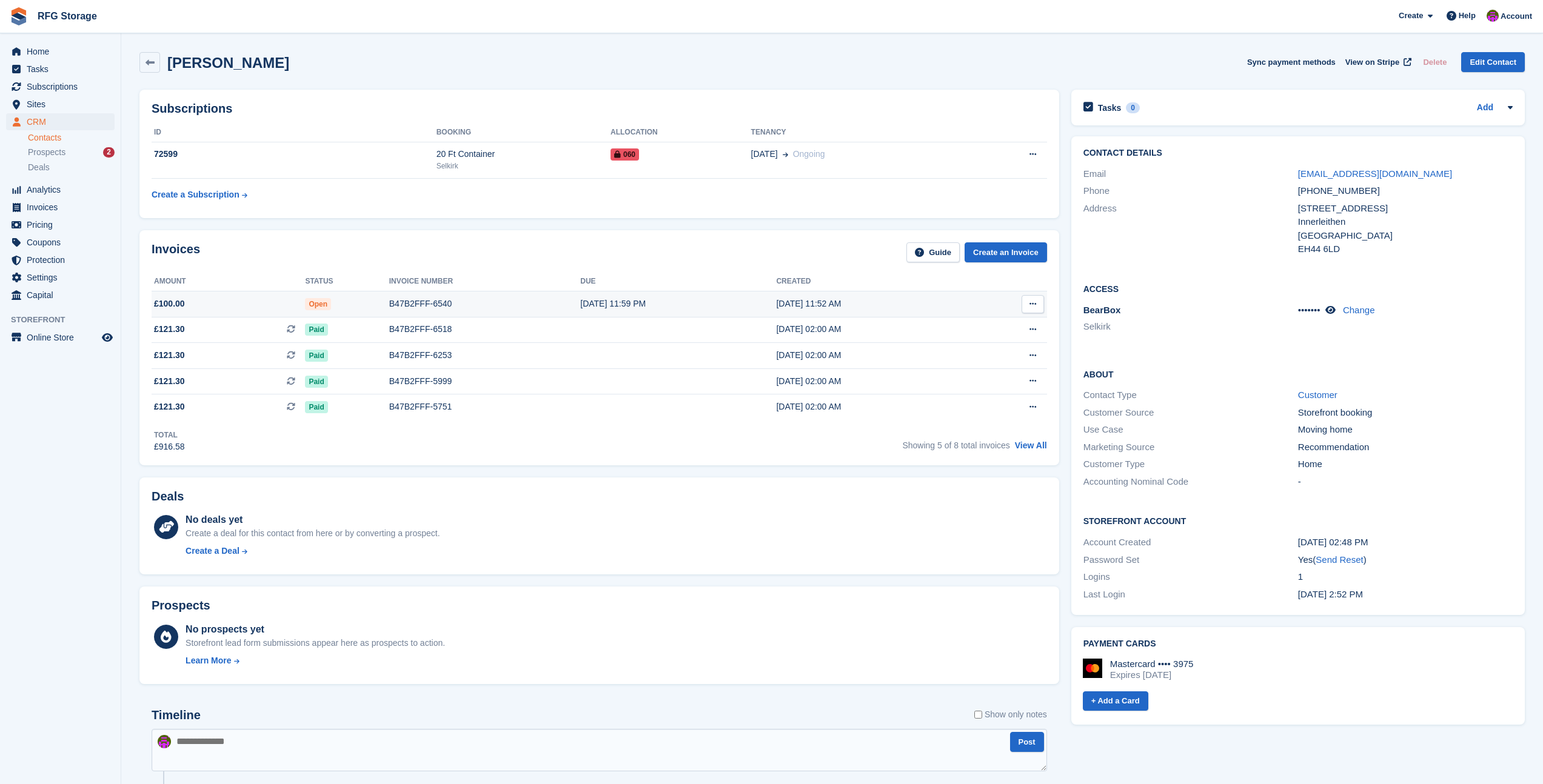
click at [1031, 302] on icon at bounding box center [1033, 304] width 6 height 8
click at [801, 313] on td "19 Aug, 11:52 AM" at bounding box center [873, 304] width 195 height 26
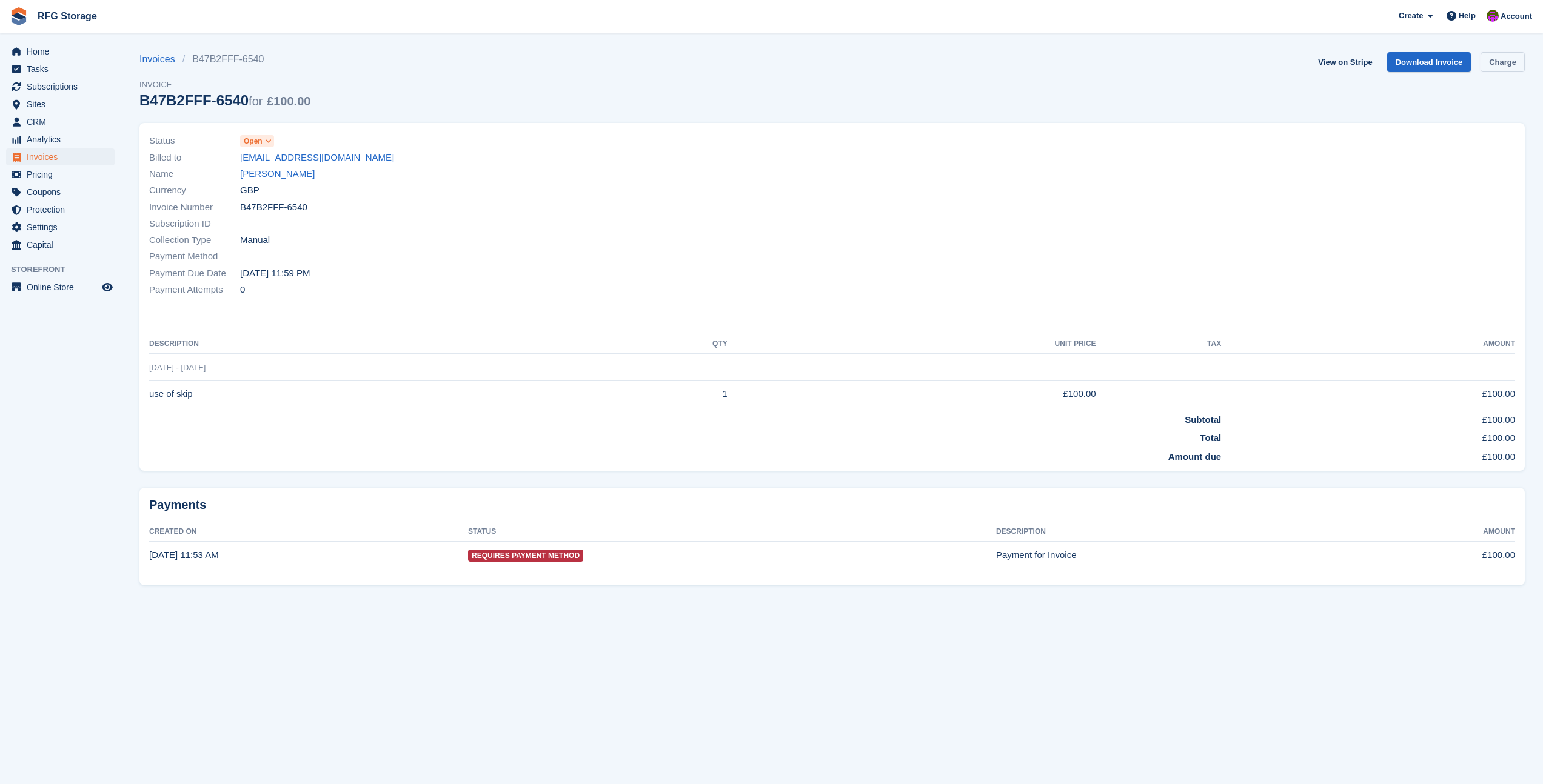
click at [1508, 64] on link "Charge" at bounding box center [1503, 61] width 44 height 20
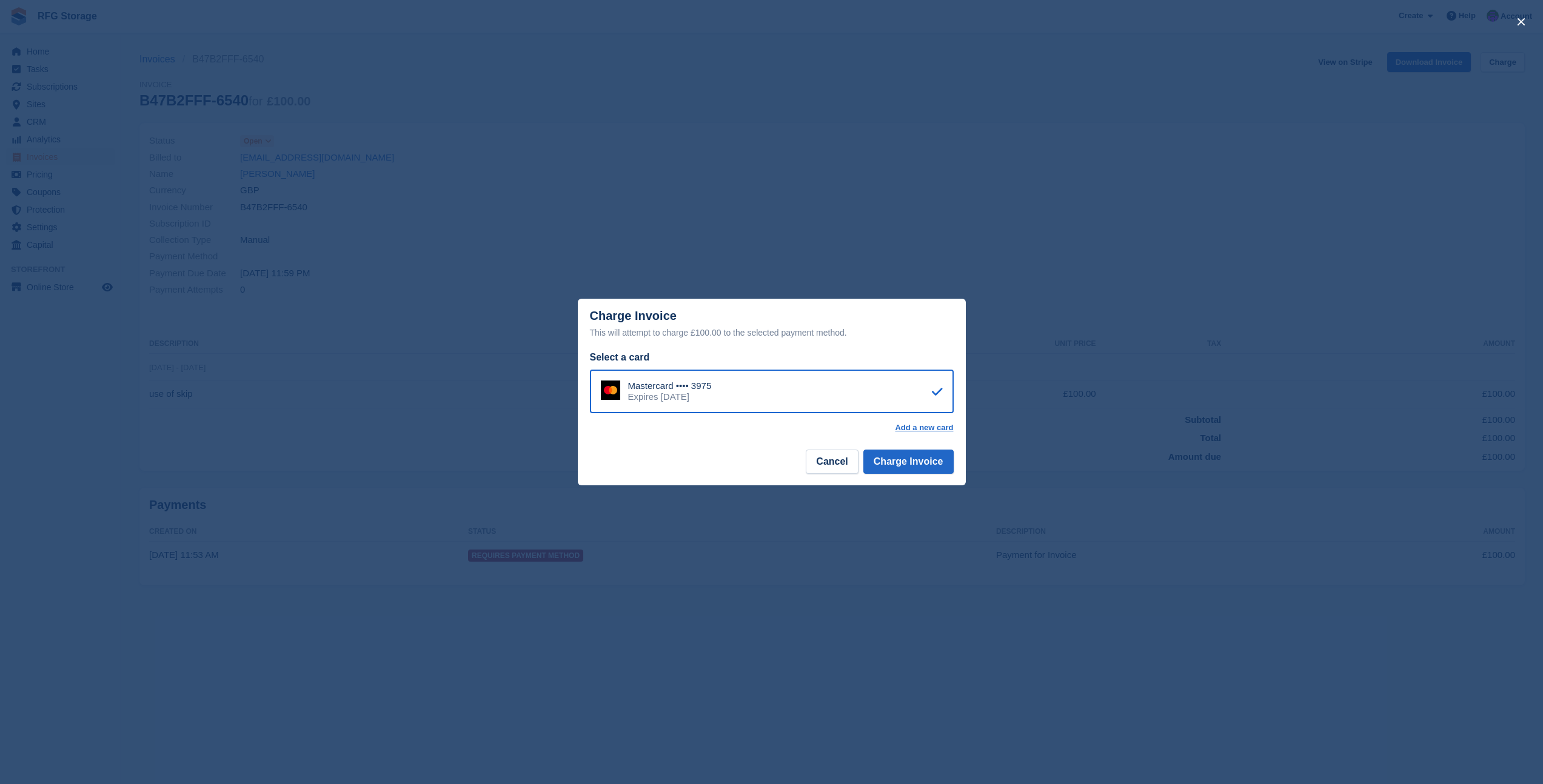
click at [835, 548] on div "close" at bounding box center [772, 392] width 1543 height 784
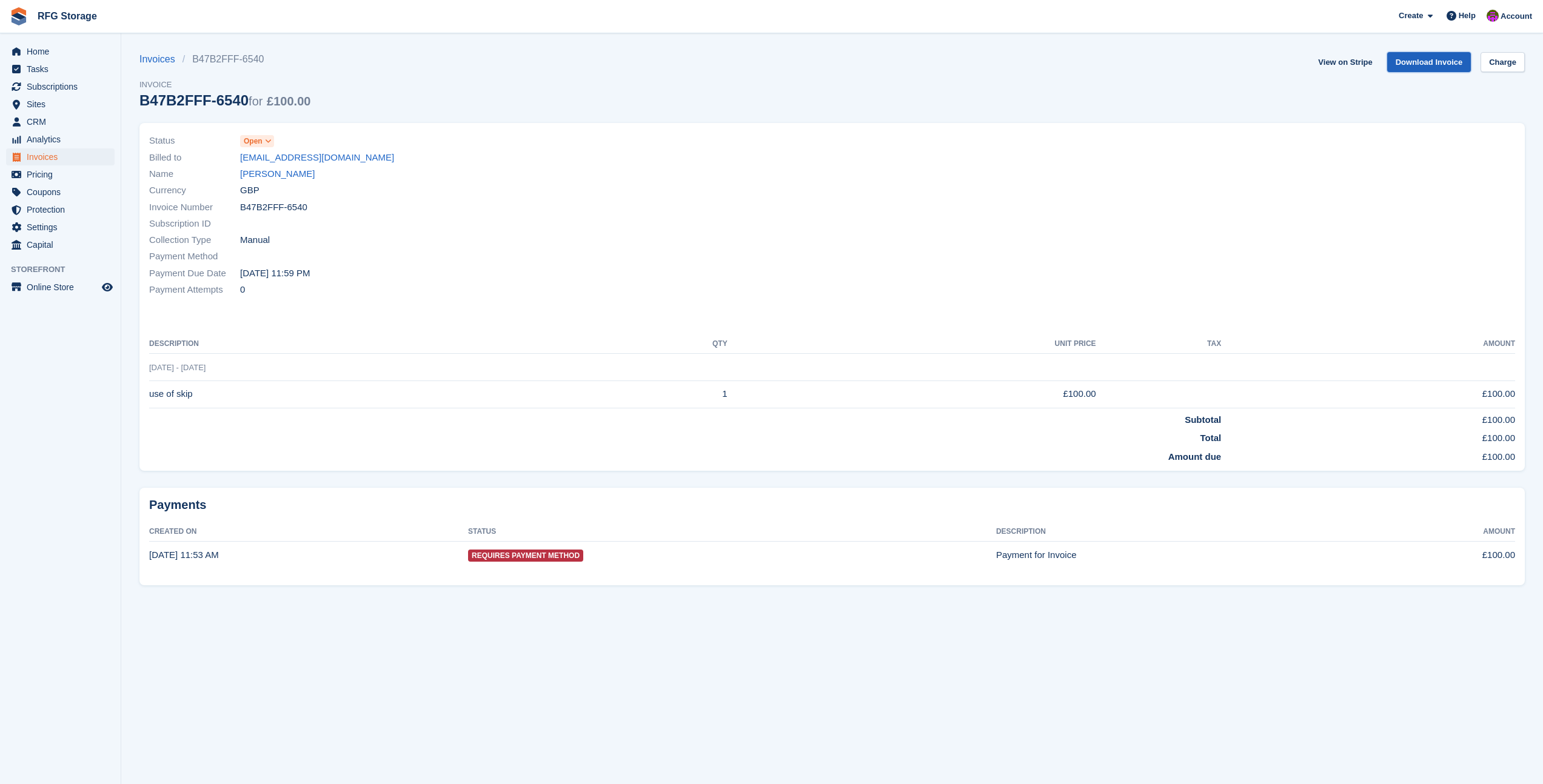
click at [1418, 59] on link "Download Invoice" at bounding box center [1430, 61] width 84 height 20
click at [276, 170] on link "Caroline Martinez" at bounding box center [277, 174] width 74 height 14
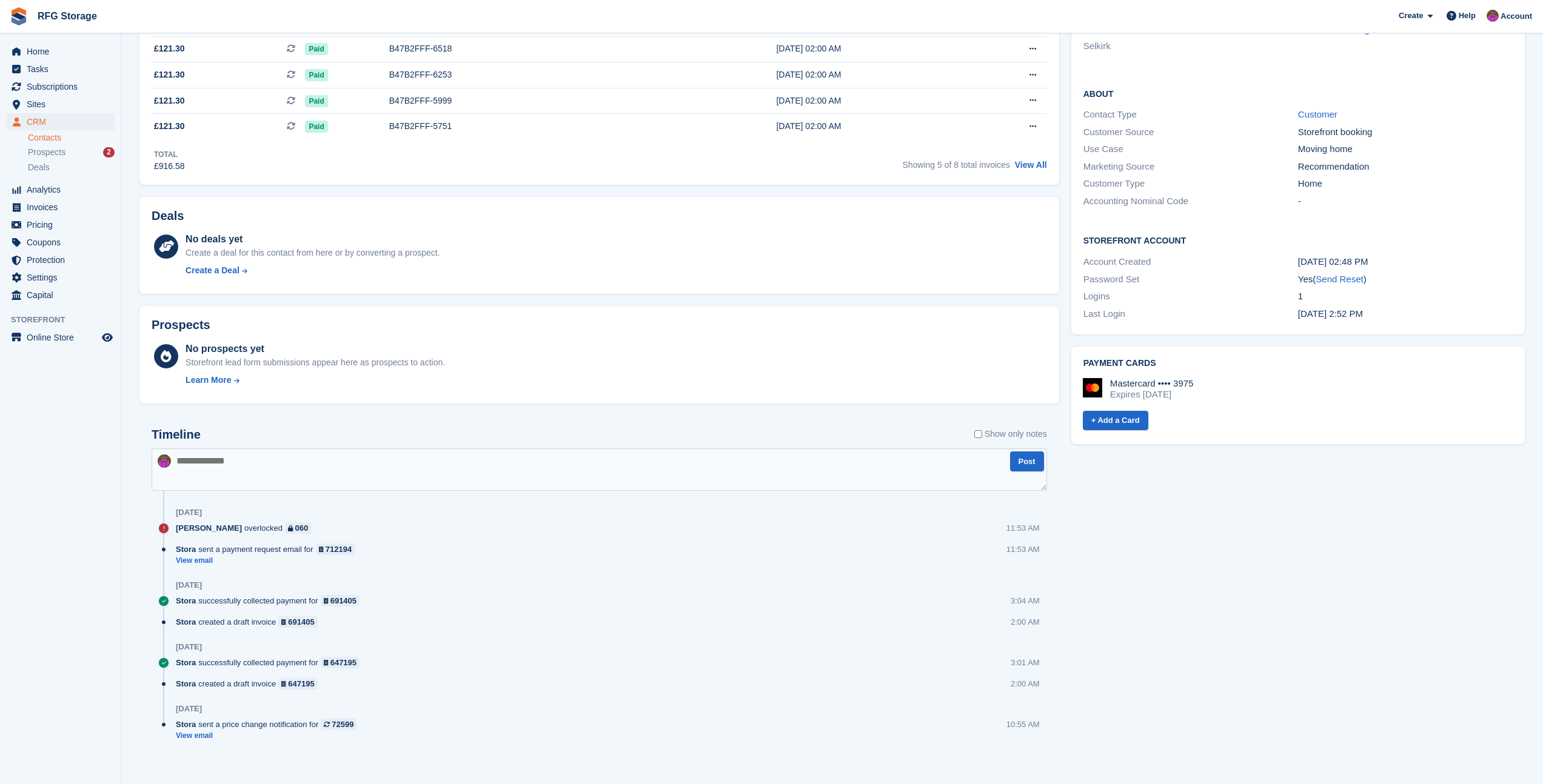
scroll to position [285, 0]
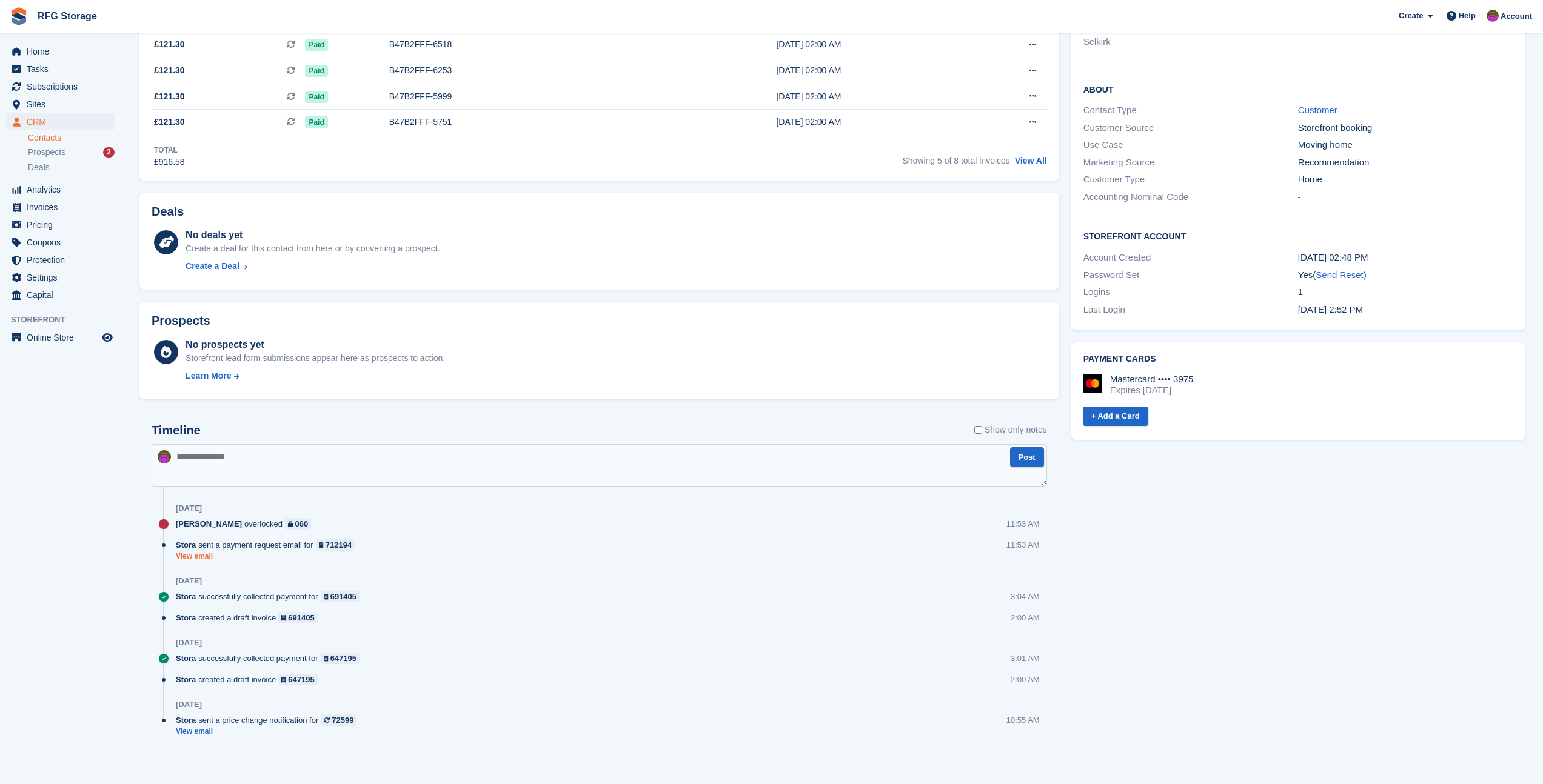
click at [195, 561] on link "View email" at bounding box center [268, 556] width 185 height 11
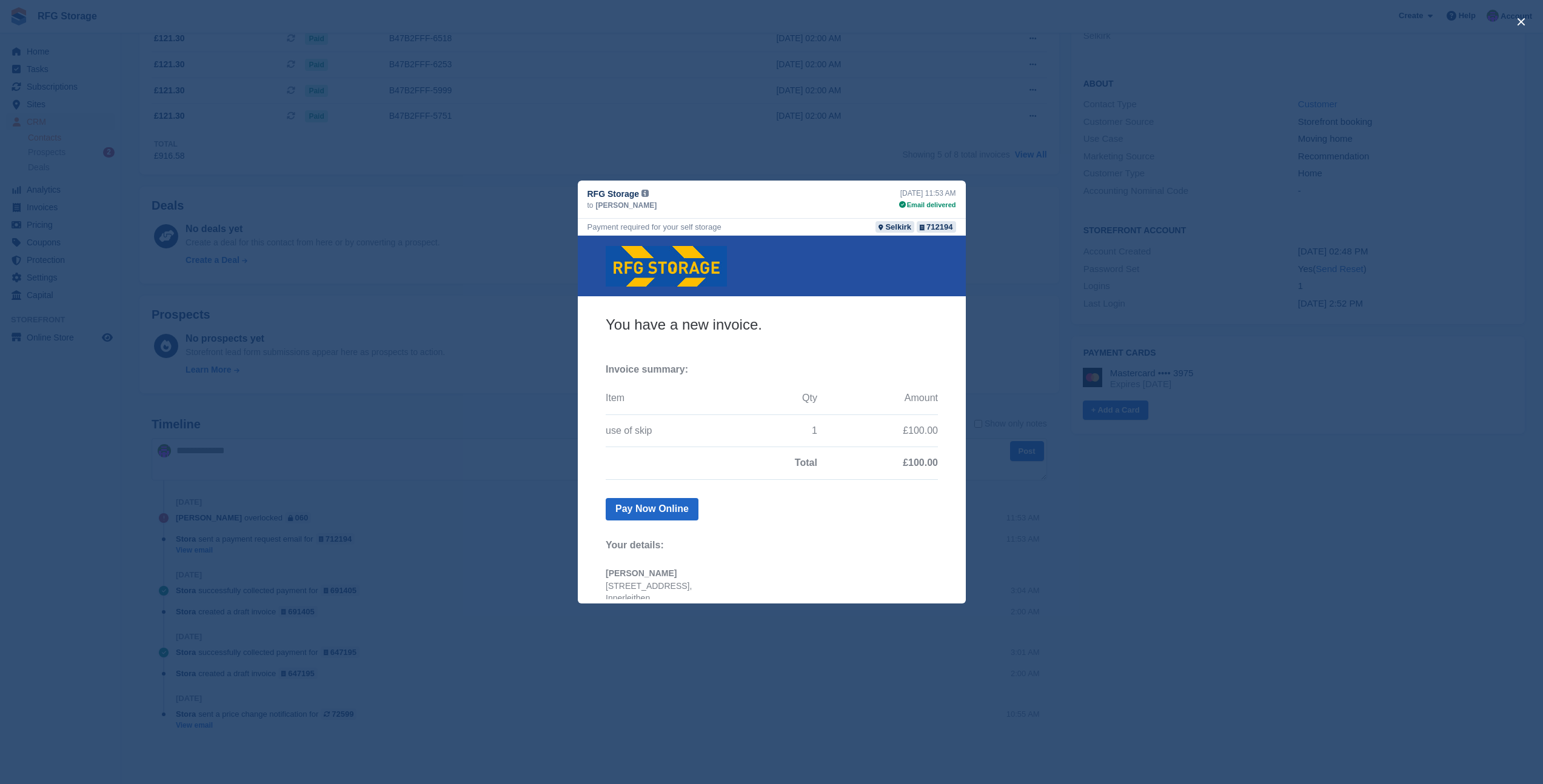
scroll to position [294, 0]
click at [482, 200] on div "close" at bounding box center [772, 392] width 1543 height 784
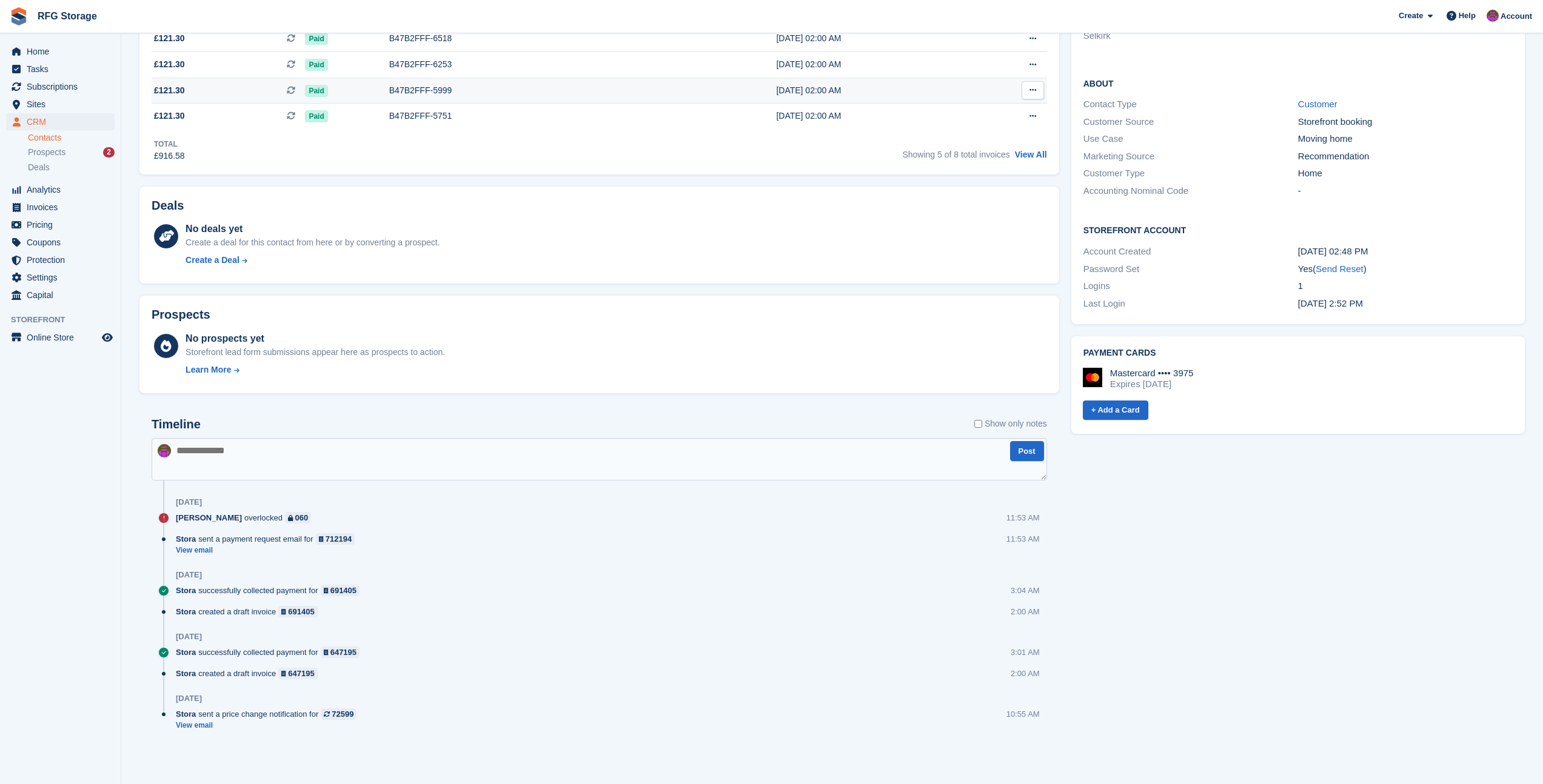
scroll to position [0, 0]
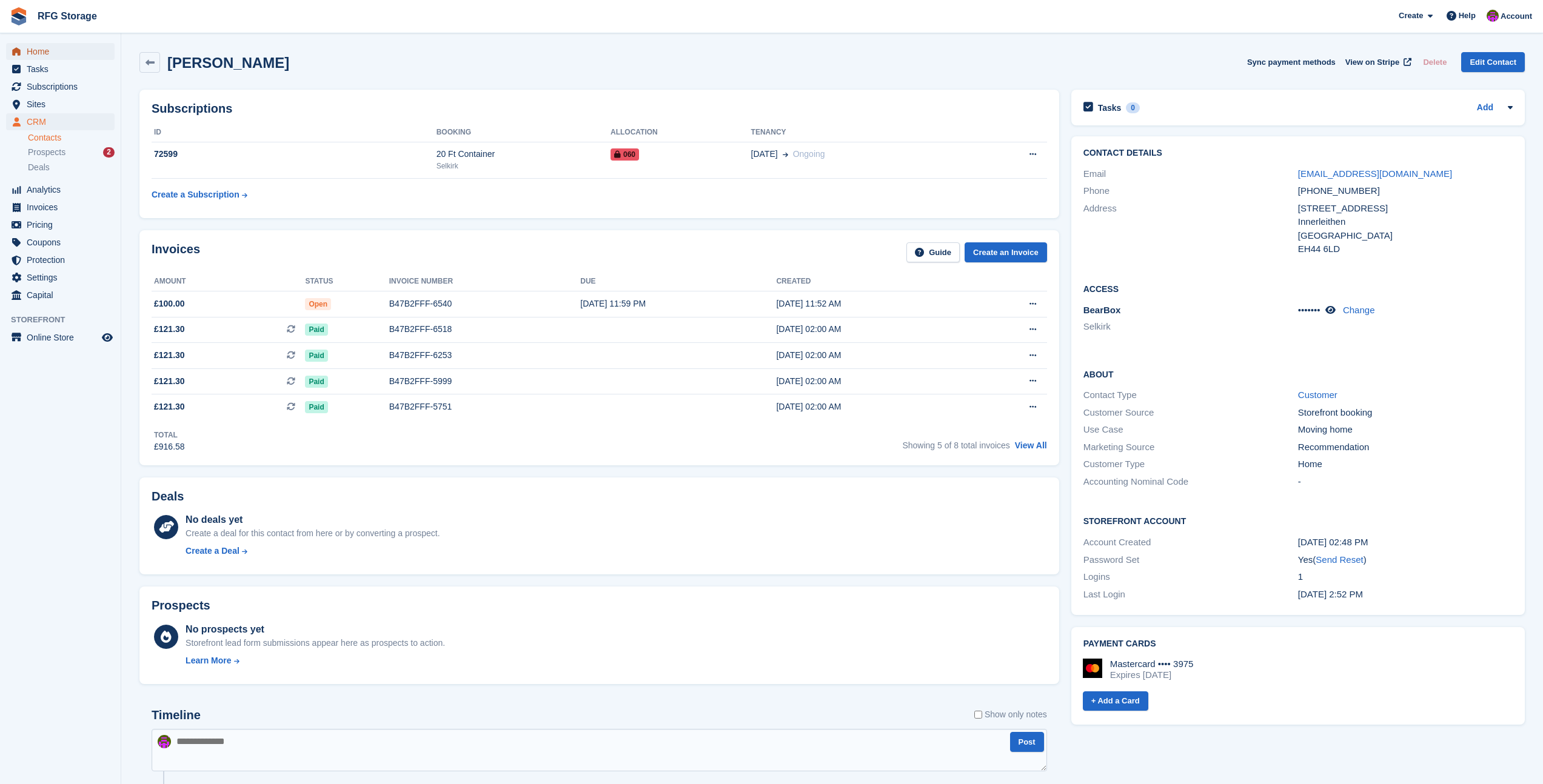
click at [47, 48] on span "Home" at bounding box center [63, 51] width 73 height 17
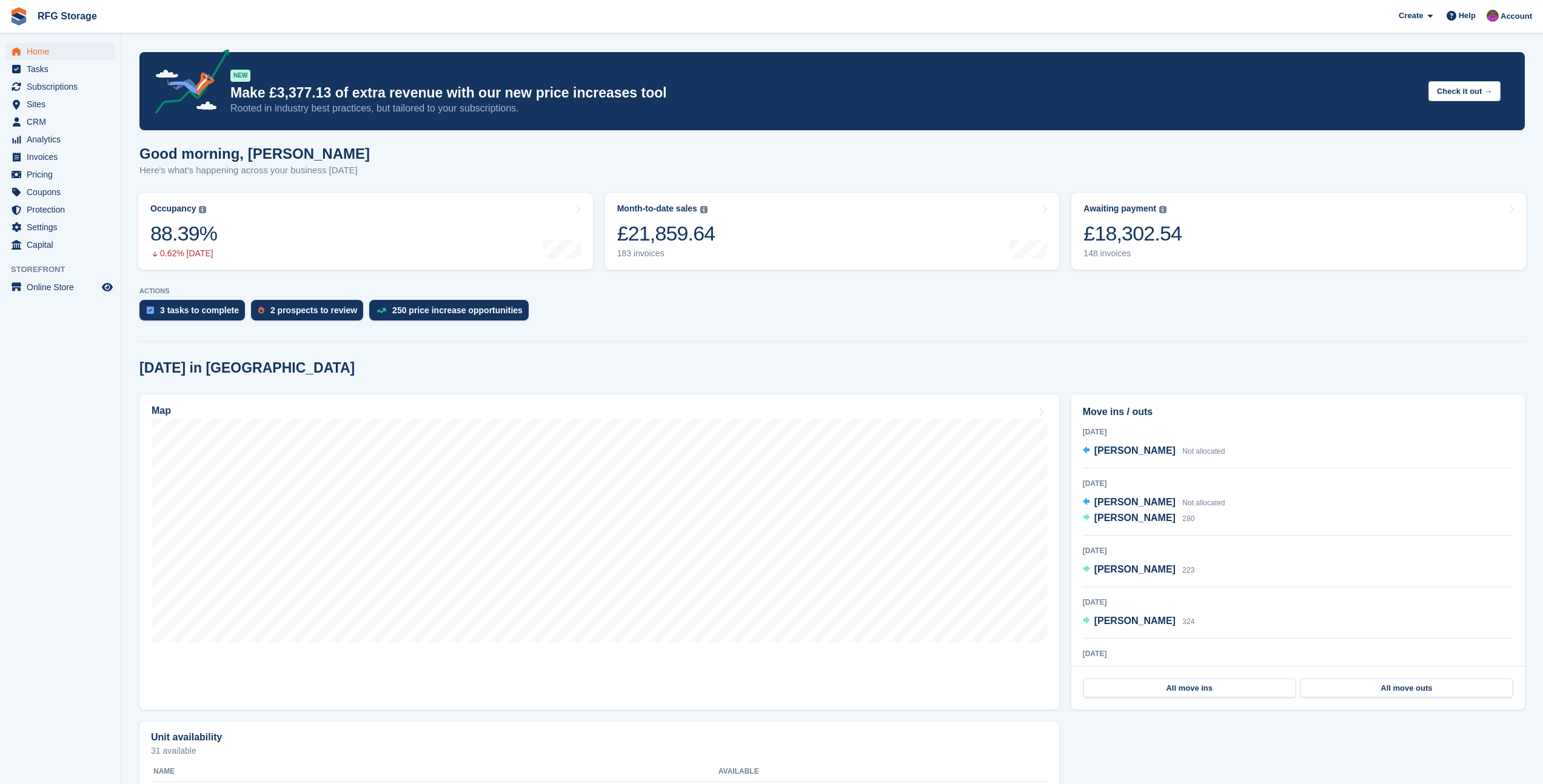
click at [20, 21] on img at bounding box center [19, 16] width 18 height 18
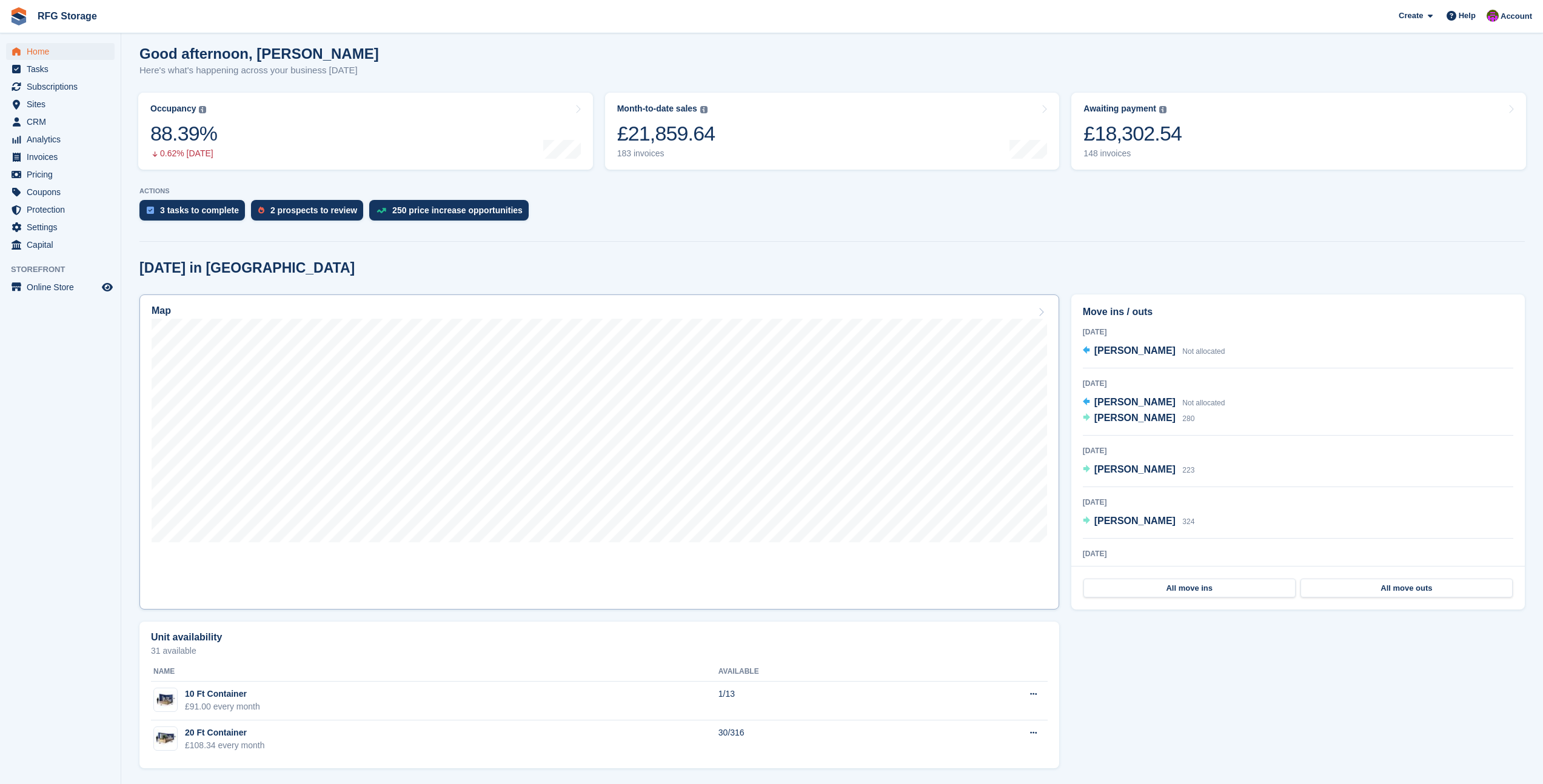
scroll to position [102, 0]
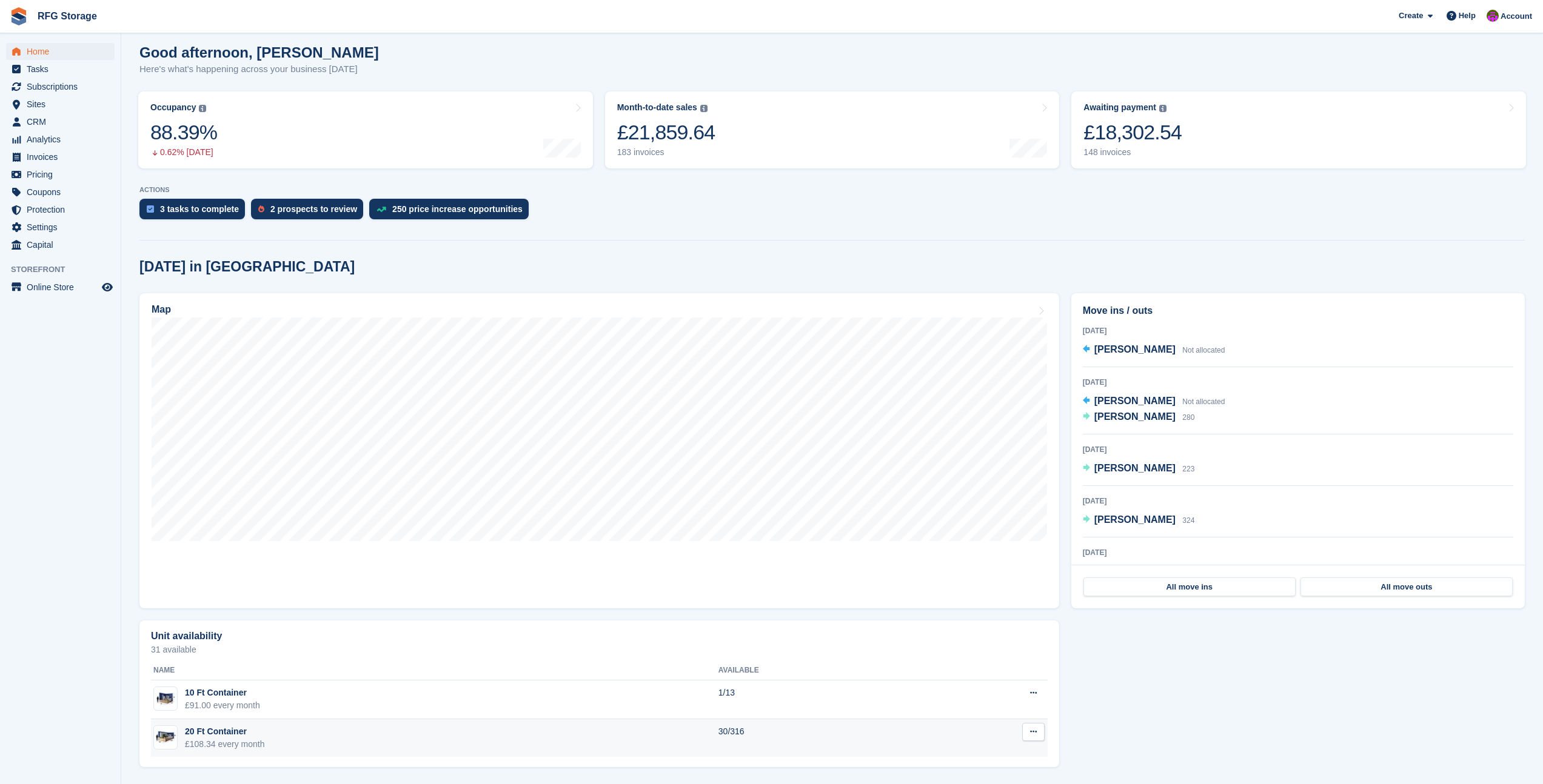
click at [268, 743] on td "20 Ft Container £108.34 every month" at bounding box center [435, 738] width 568 height 38
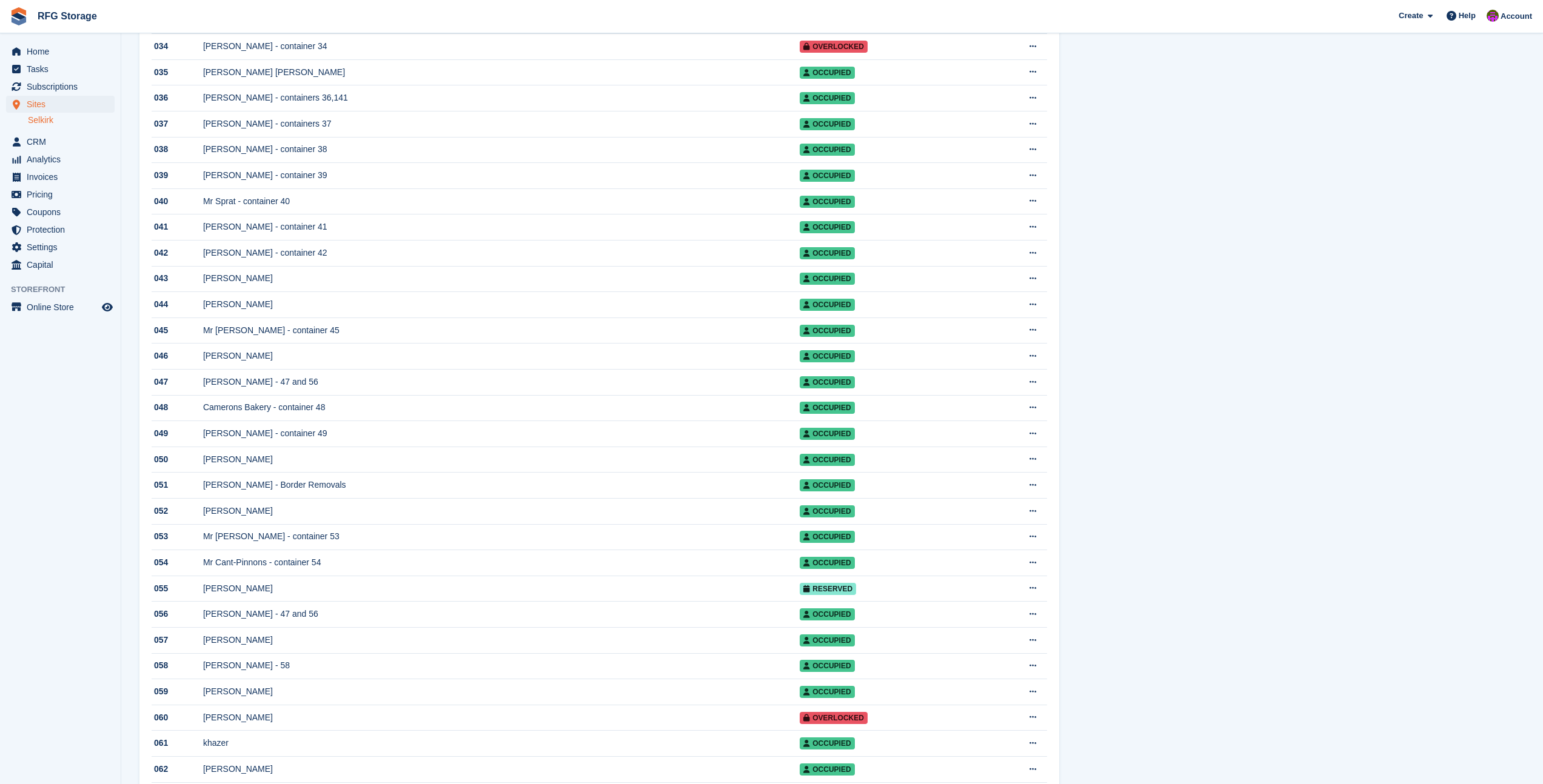
scroll to position [1065, 0]
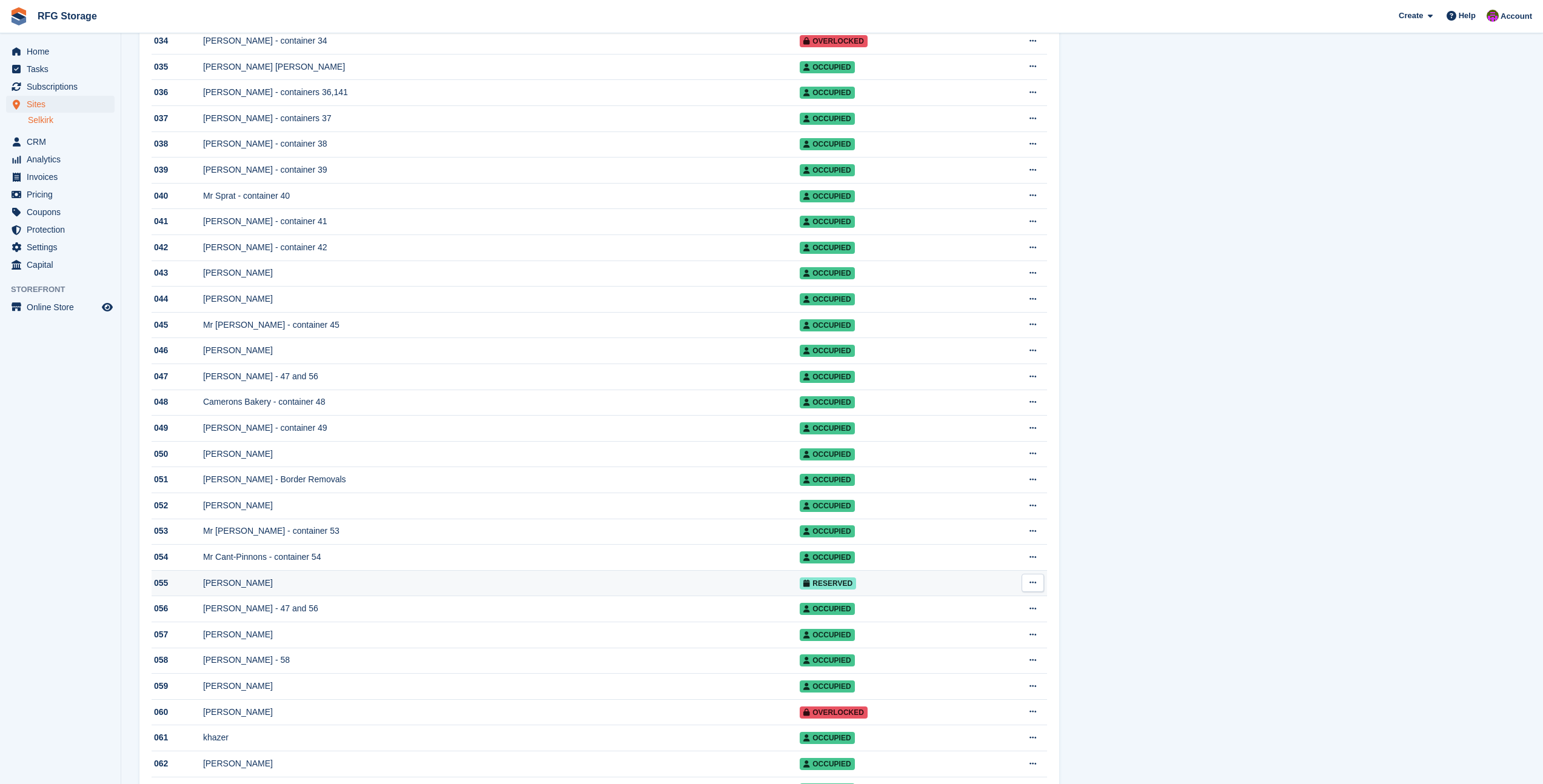
click at [276, 590] on div "[PERSON_NAME]" at bounding box center [501, 584] width 597 height 13
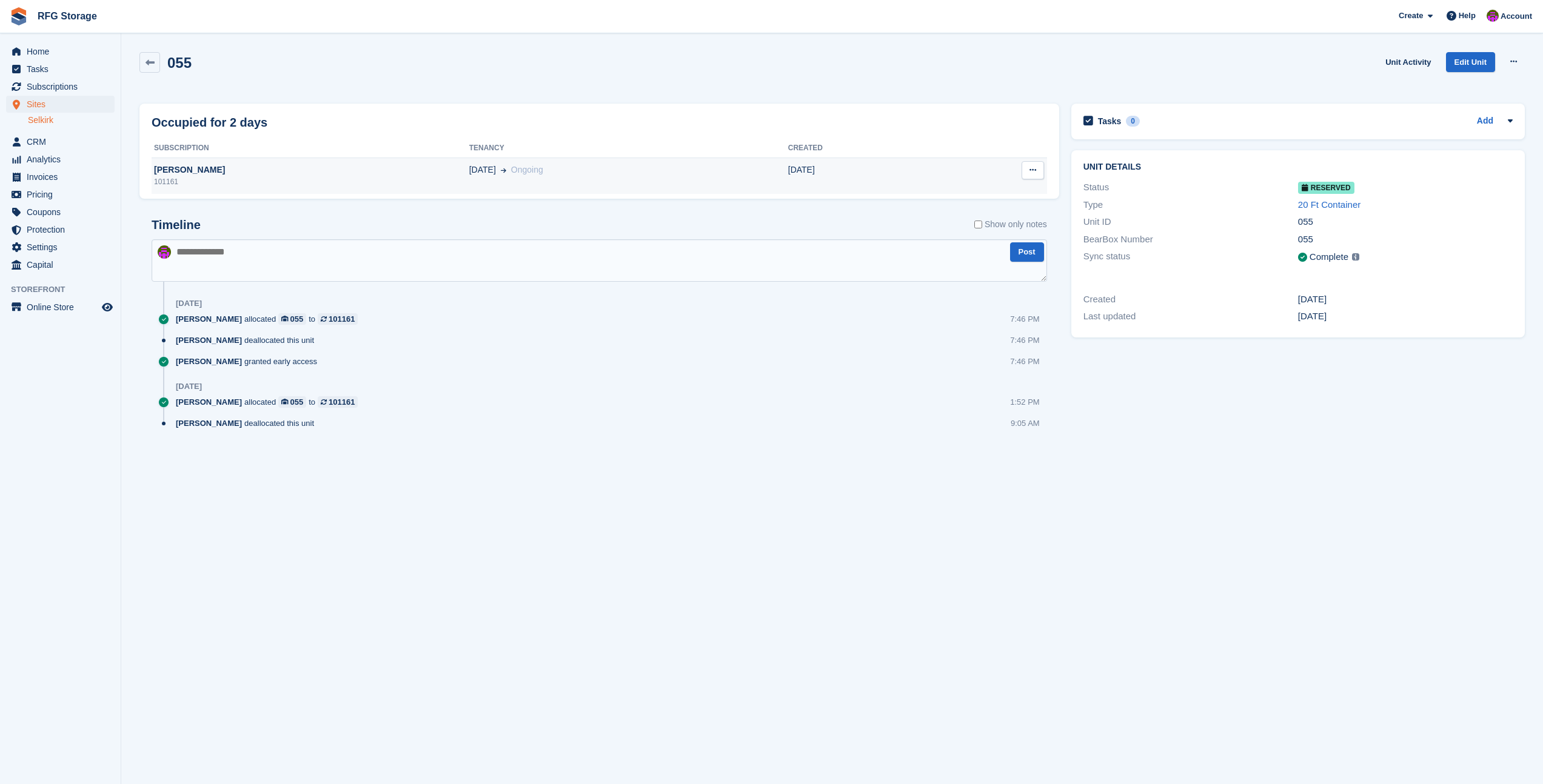
click at [401, 175] on div "[PERSON_NAME]" at bounding box center [310, 170] width 318 height 13
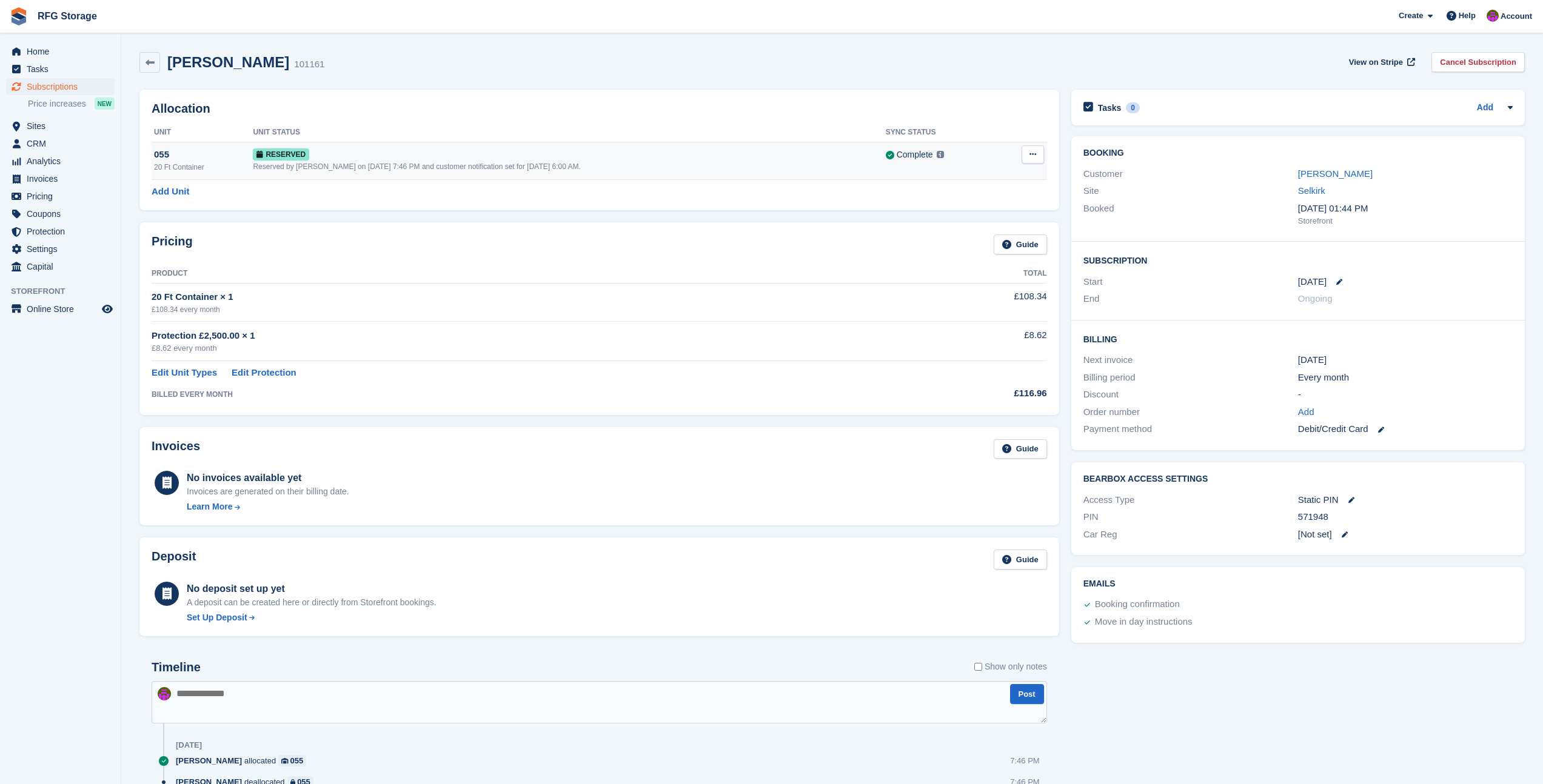
click at [1038, 154] on button at bounding box center [1034, 154] width 23 height 18
click at [966, 179] on p "Grant Early Access" at bounding box center [986, 178] width 105 height 15
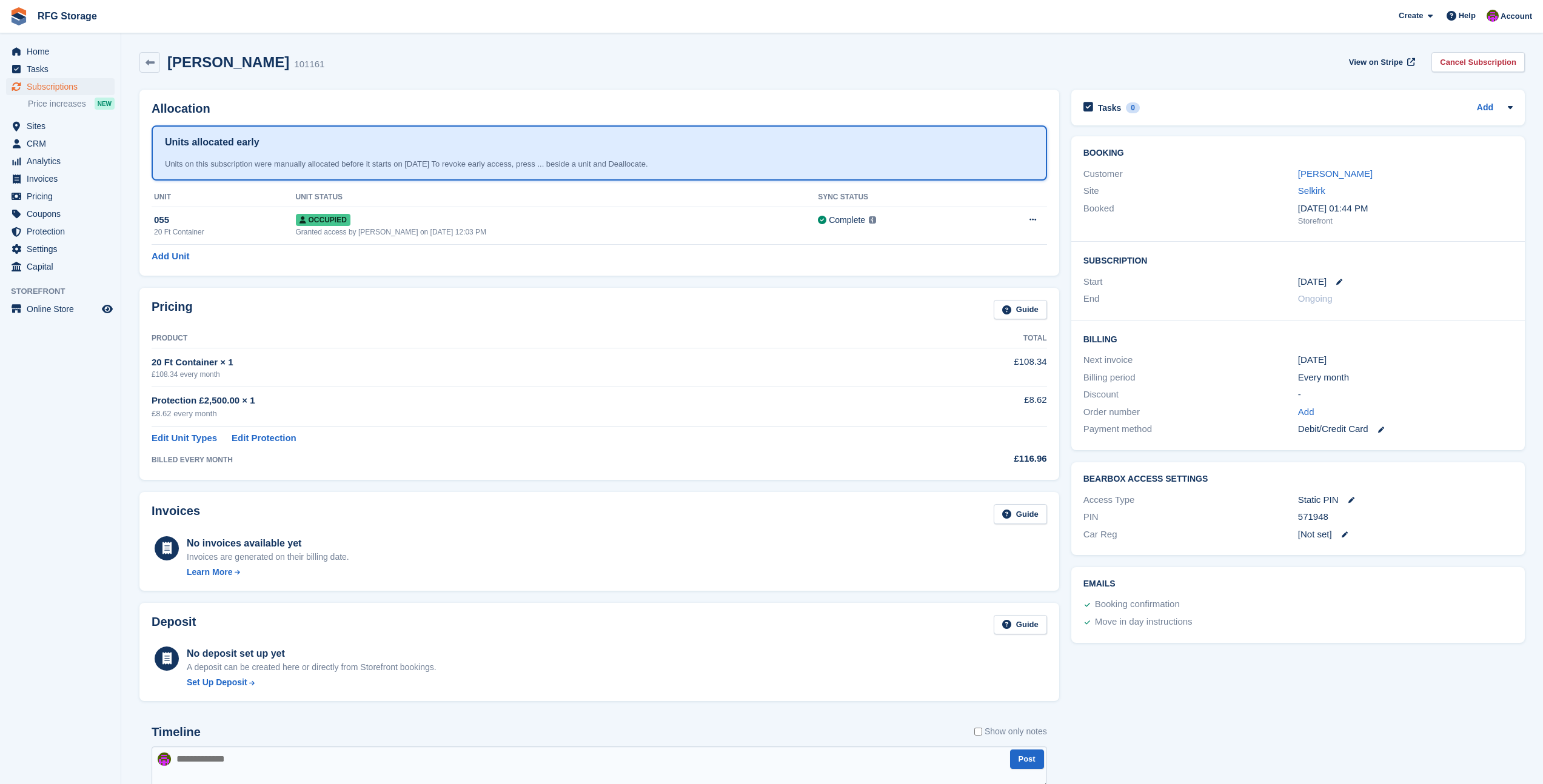
click at [24, 22] on img at bounding box center [19, 16] width 18 height 18
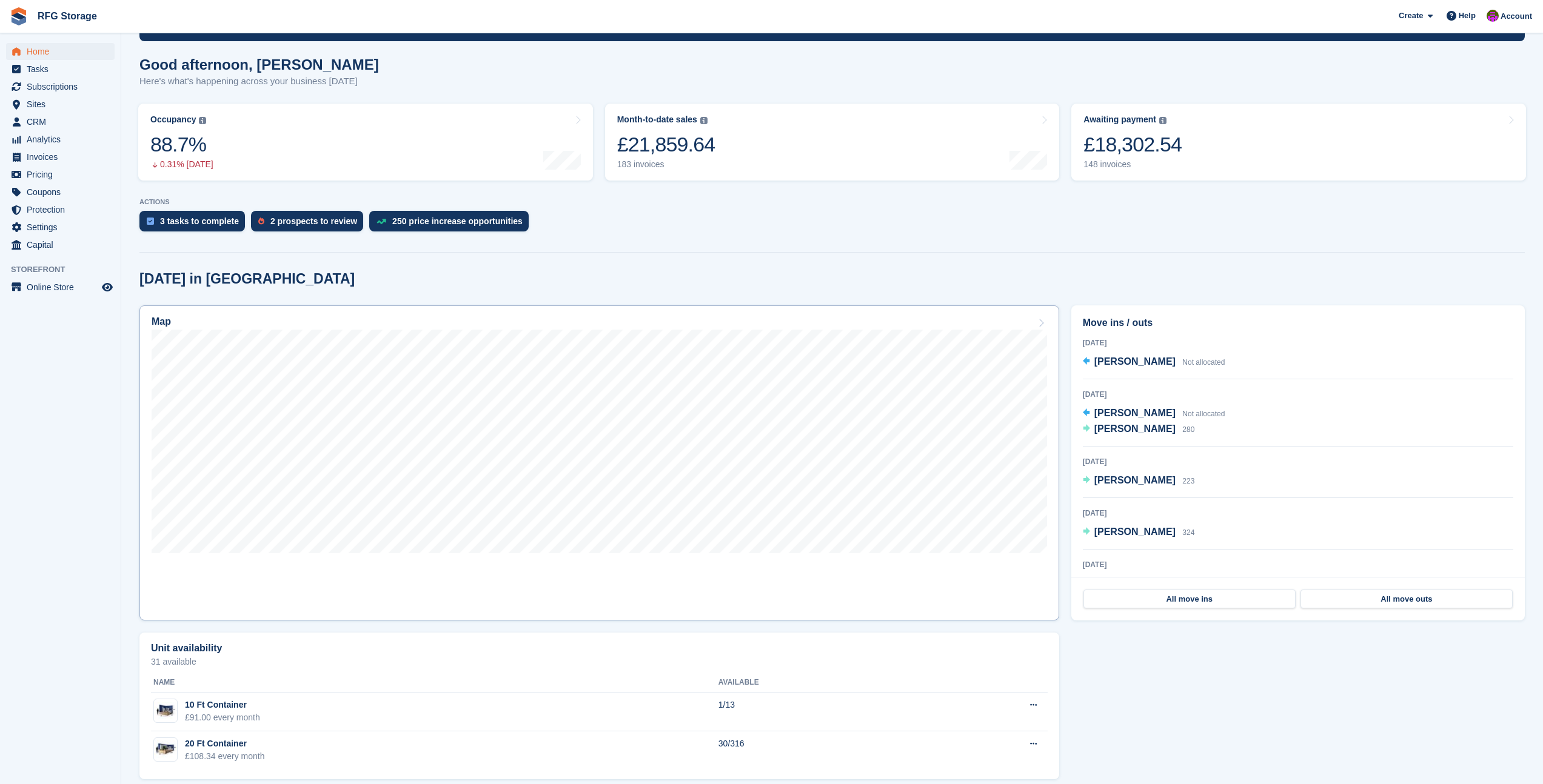
scroll to position [102, 0]
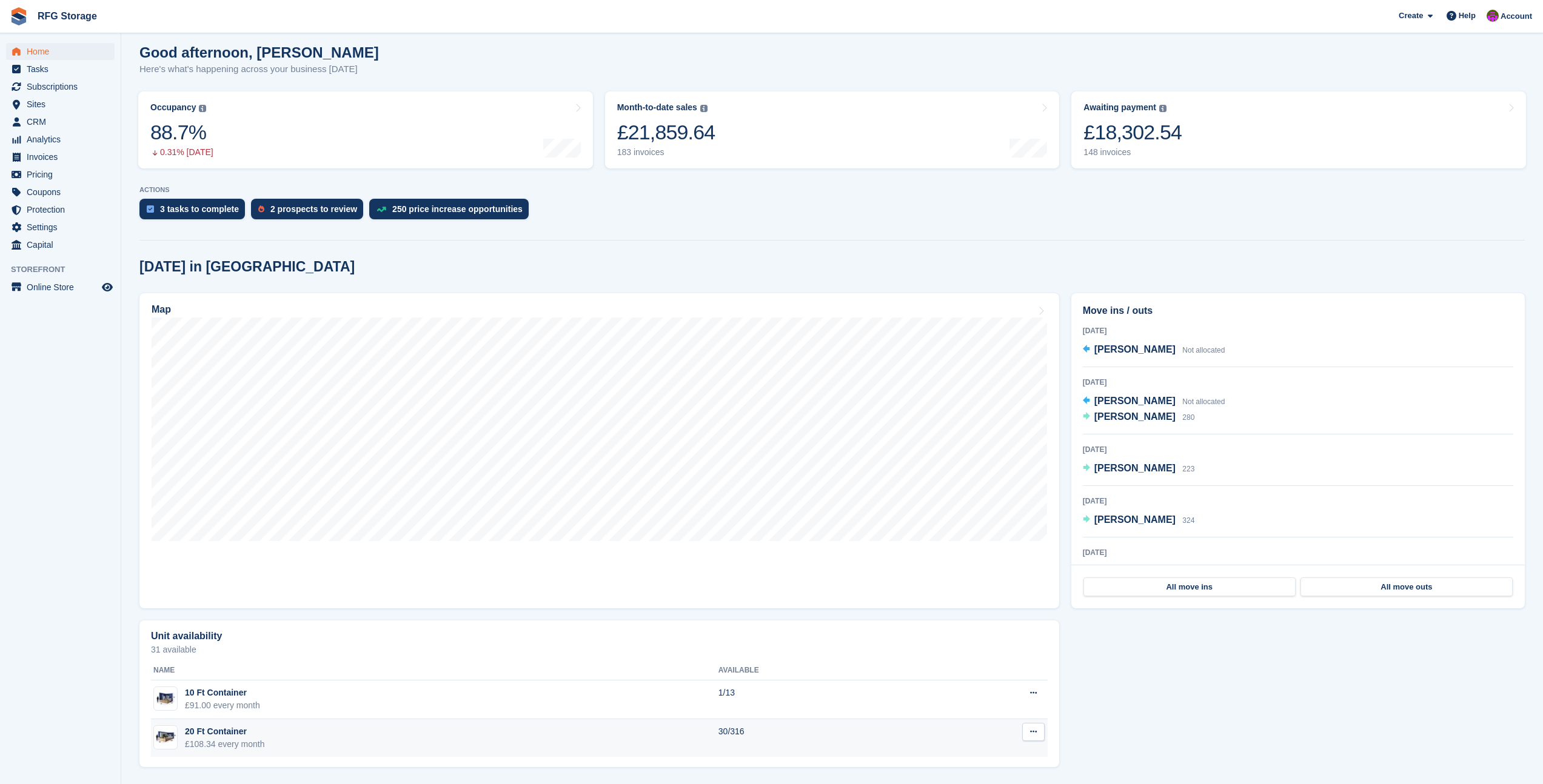
click at [311, 748] on td "20 Ft Container £108.34 every month" at bounding box center [435, 738] width 568 height 38
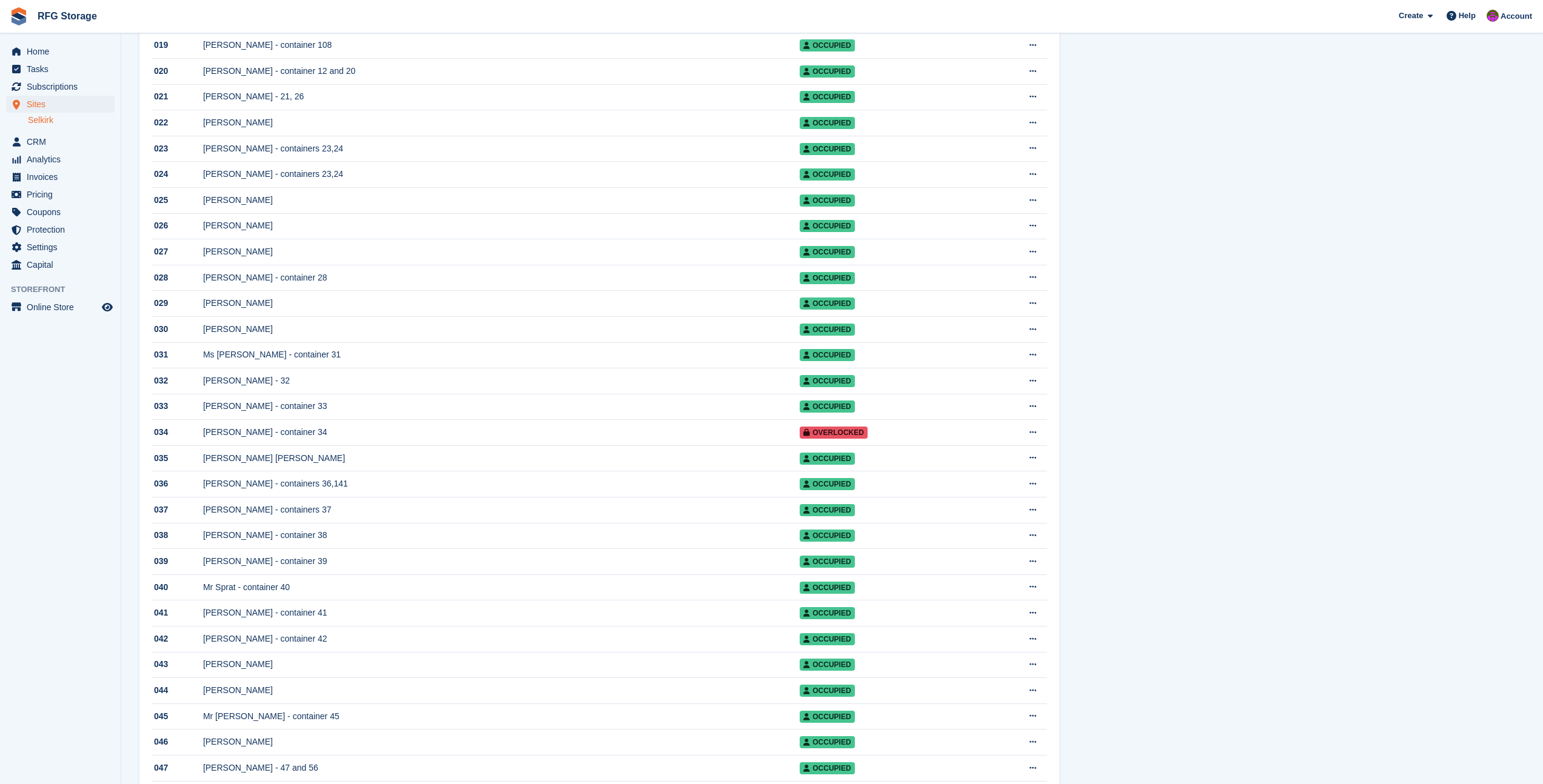
scroll to position [671, 0]
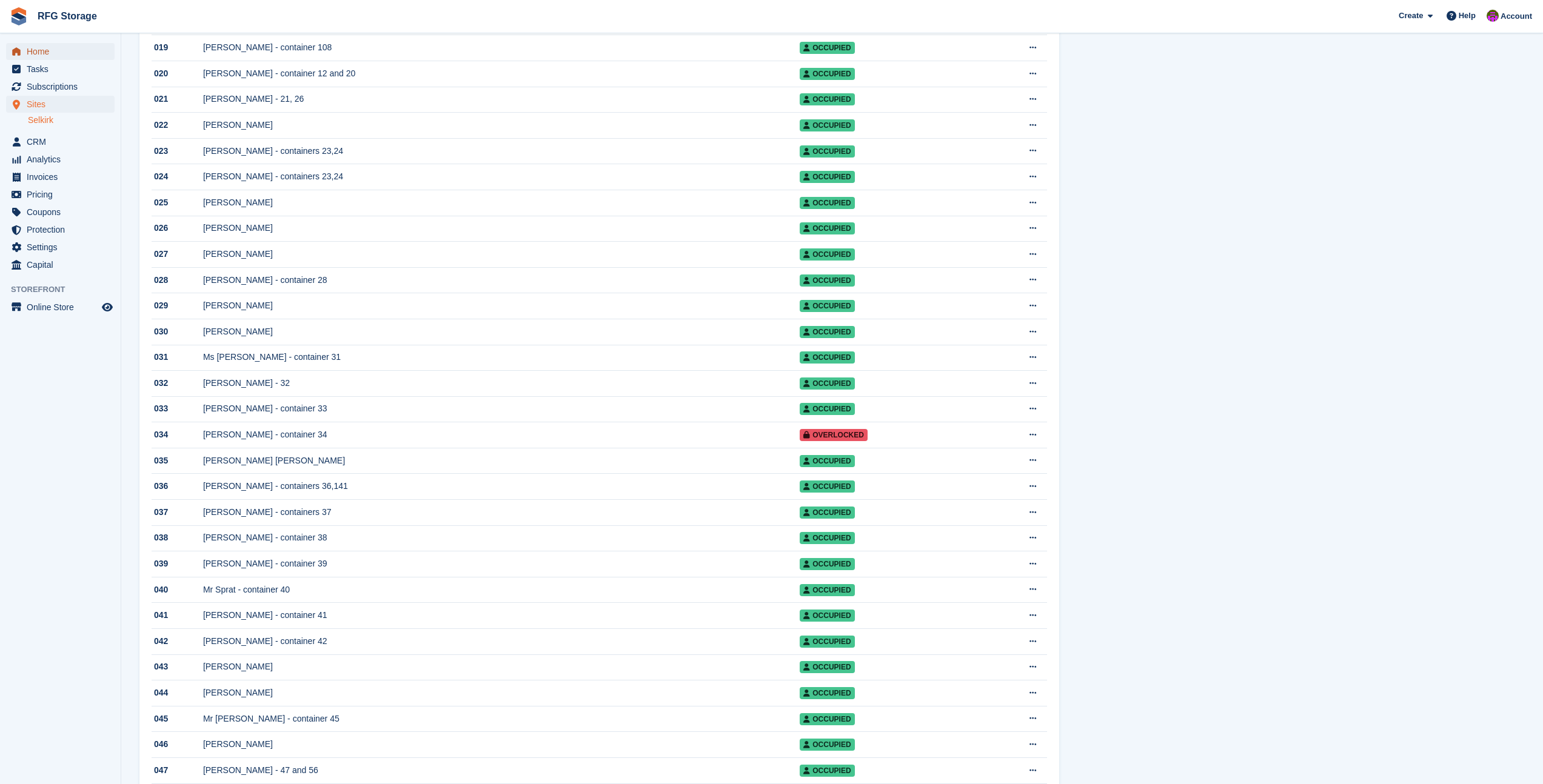
click at [30, 52] on span "Home" at bounding box center [63, 51] width 73 height 17
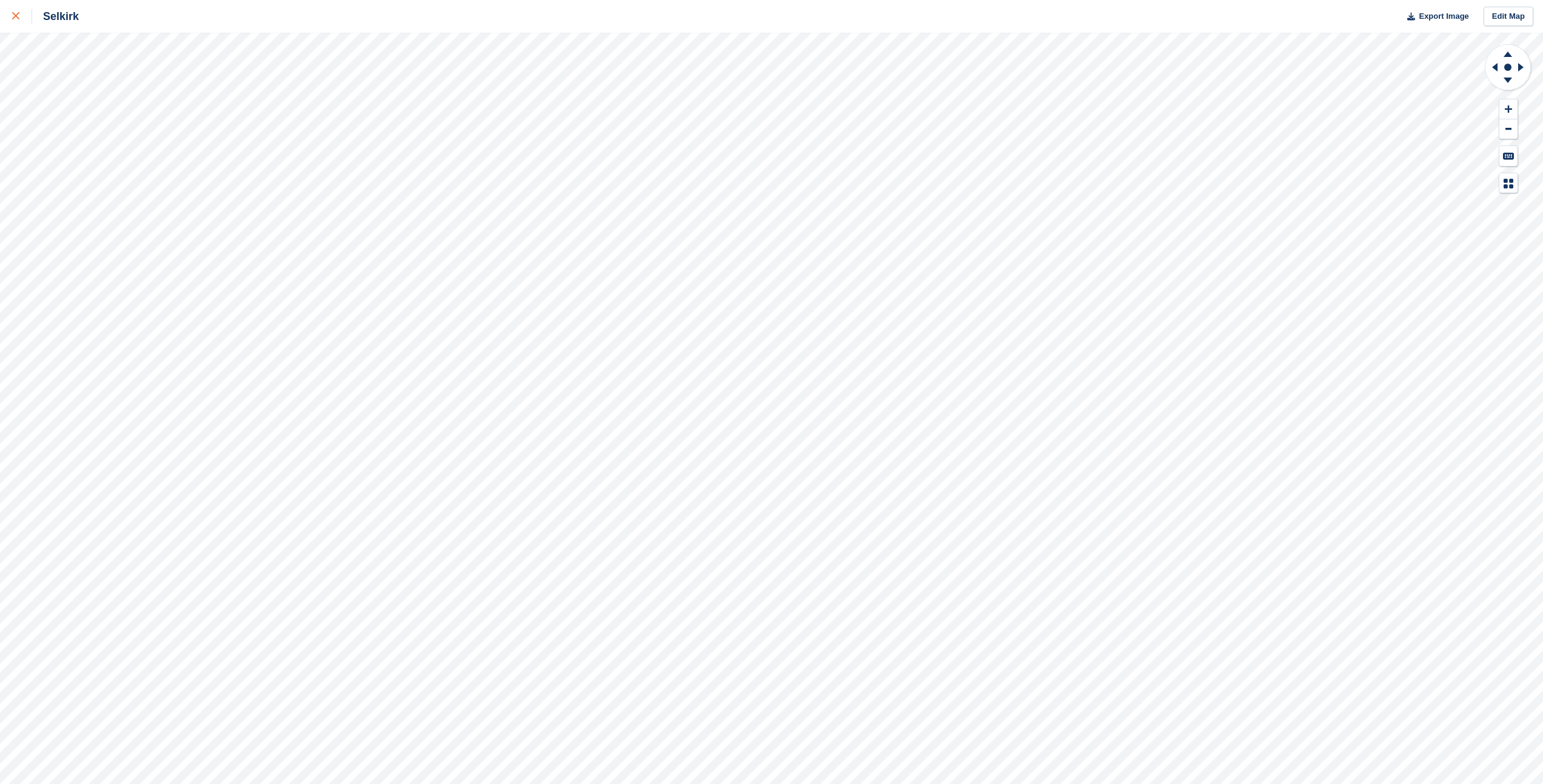
click at [16, 17] on icon at bounding box center [15, 15] width 7 height 7
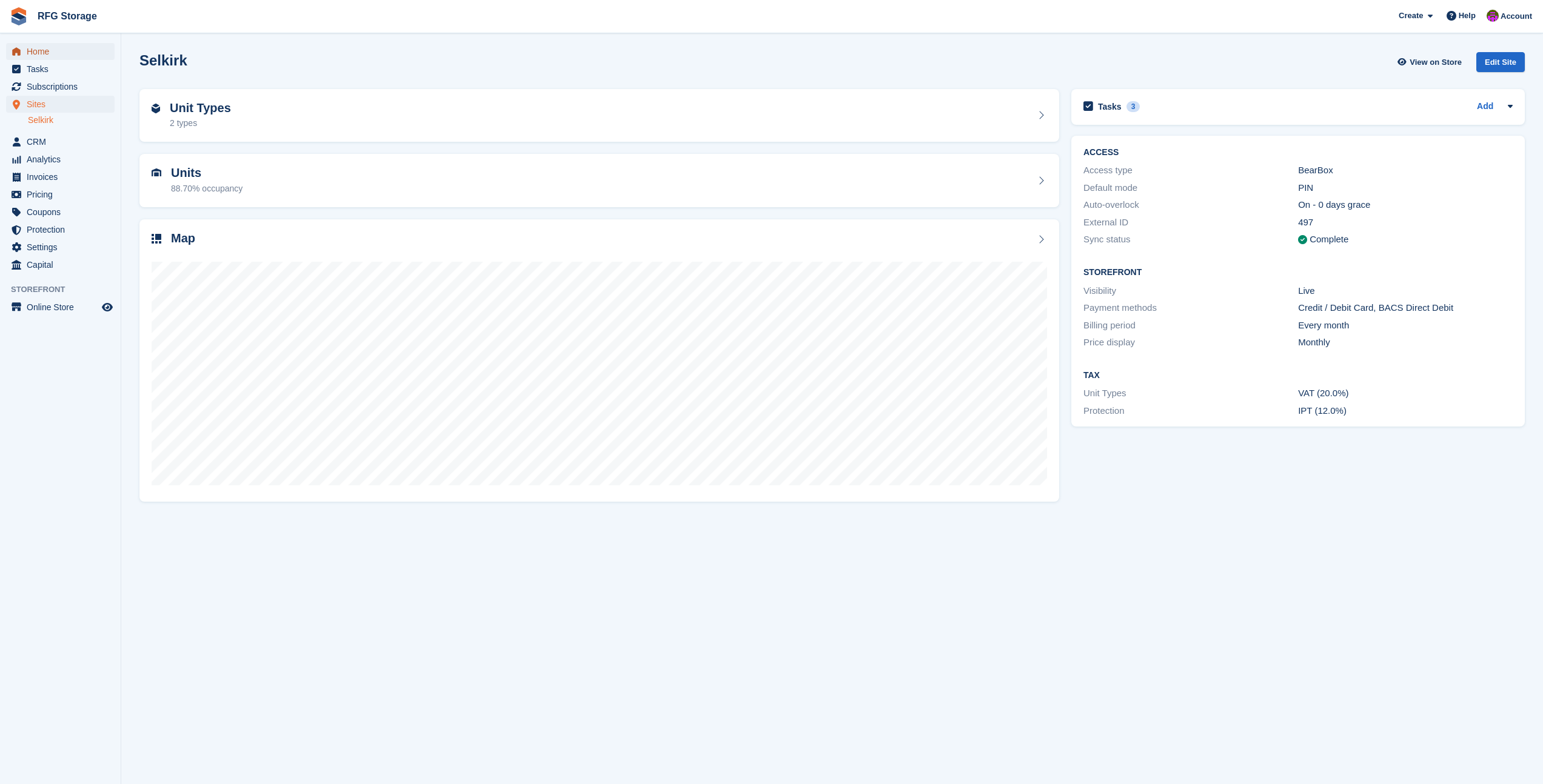
click at [41, 58] on span "Home" at bounding box center [63, 51] width 73 height 17
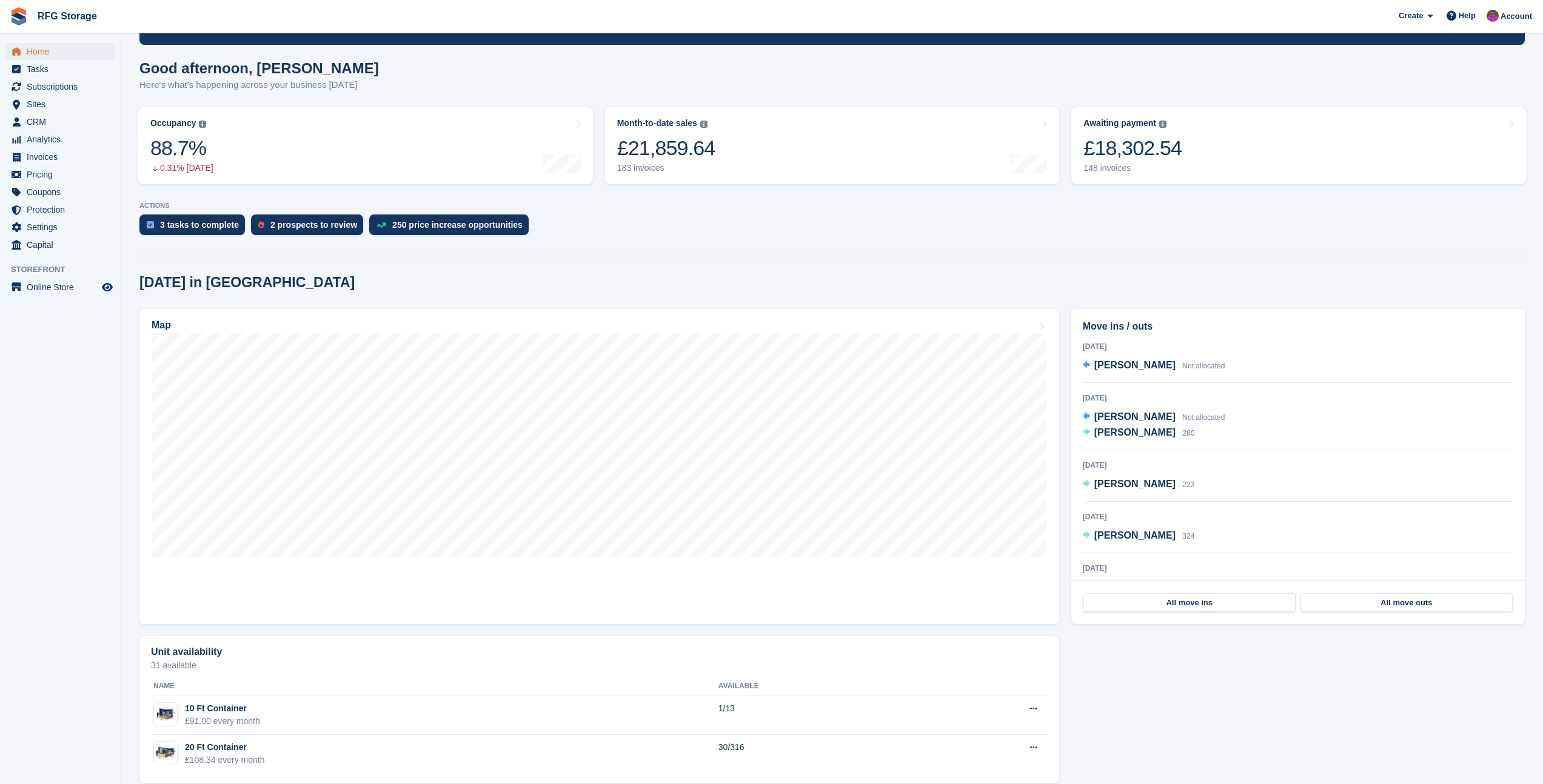
scroll to position [102, 0]
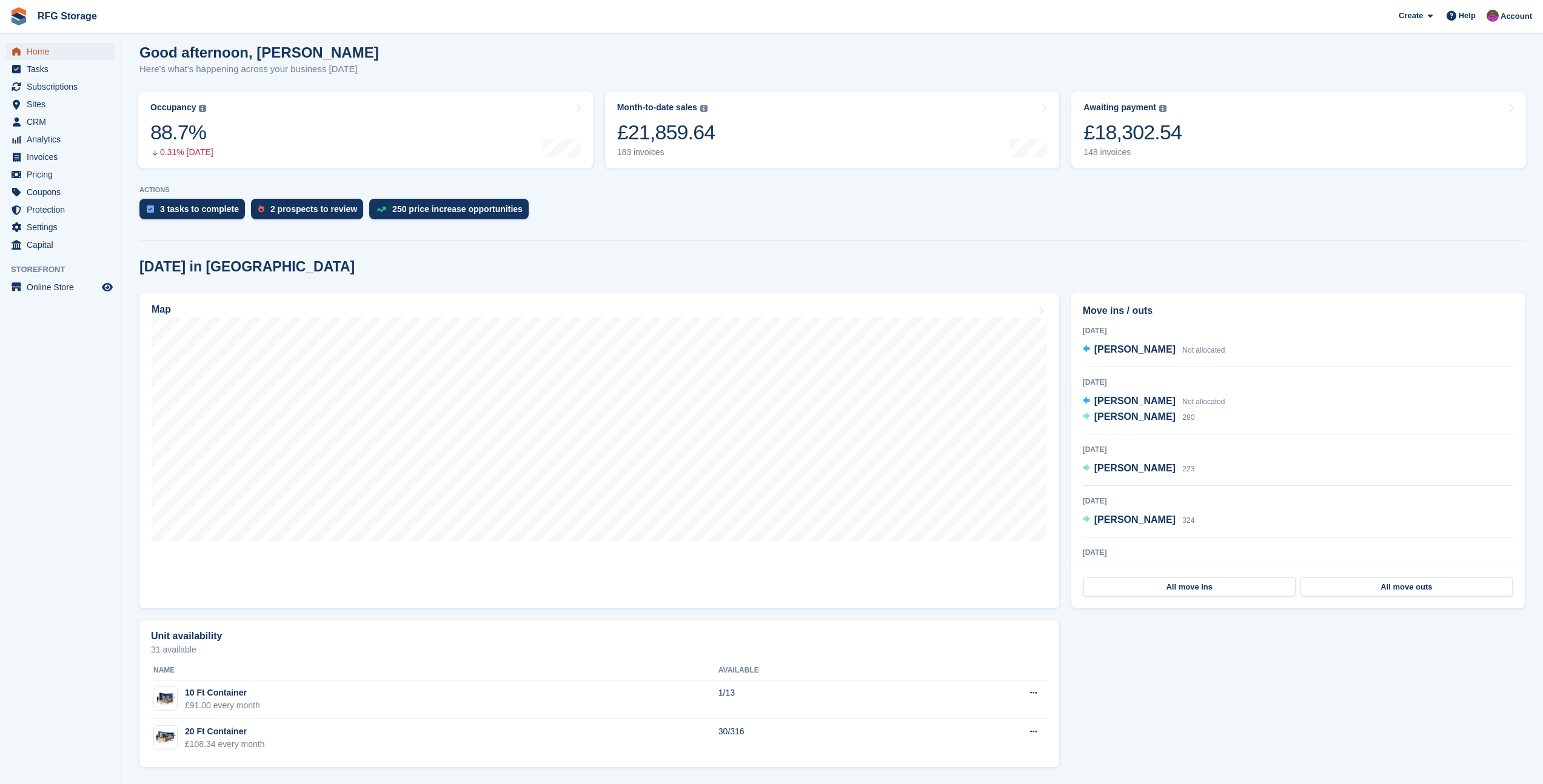
click at [40, 44] on span "Home" at bounding box center [63, 51] width 73 height 17
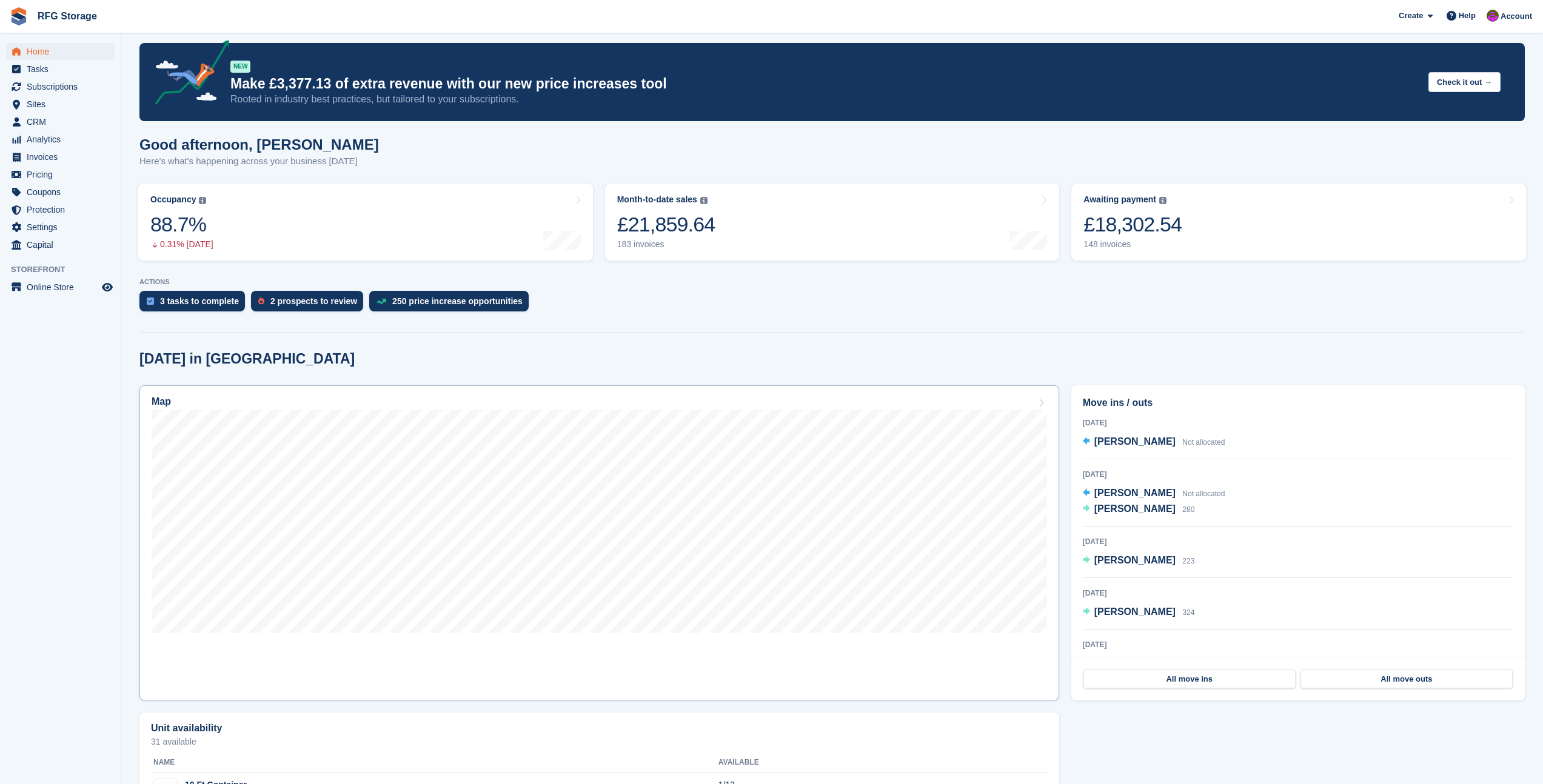
scroll to position [0, 0]
